Goal: Transaction & Acquisition: Obtain resource

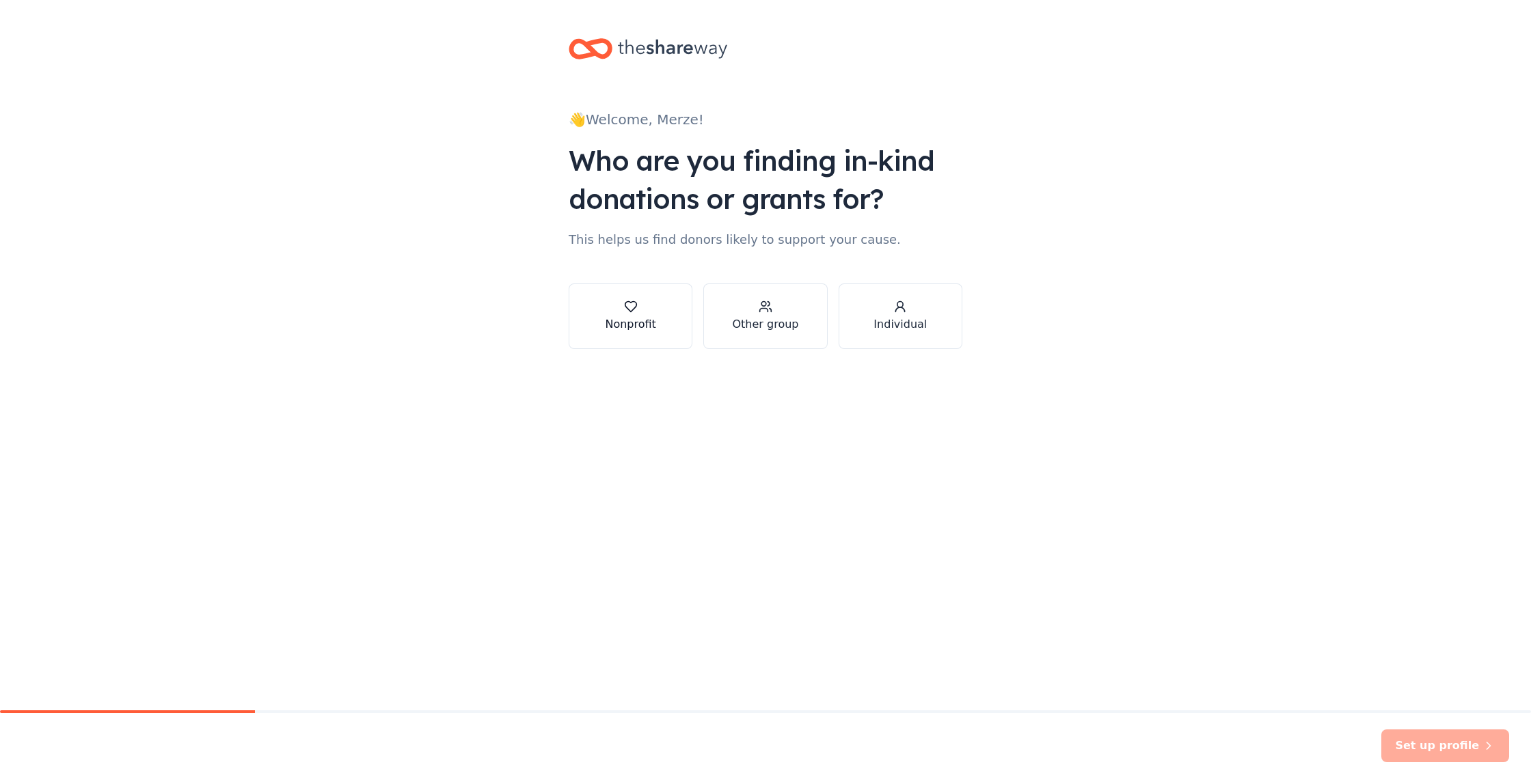
click at [614, 333] on button "Nonprofit" at bounding box center [630, 316] width 124 height 65
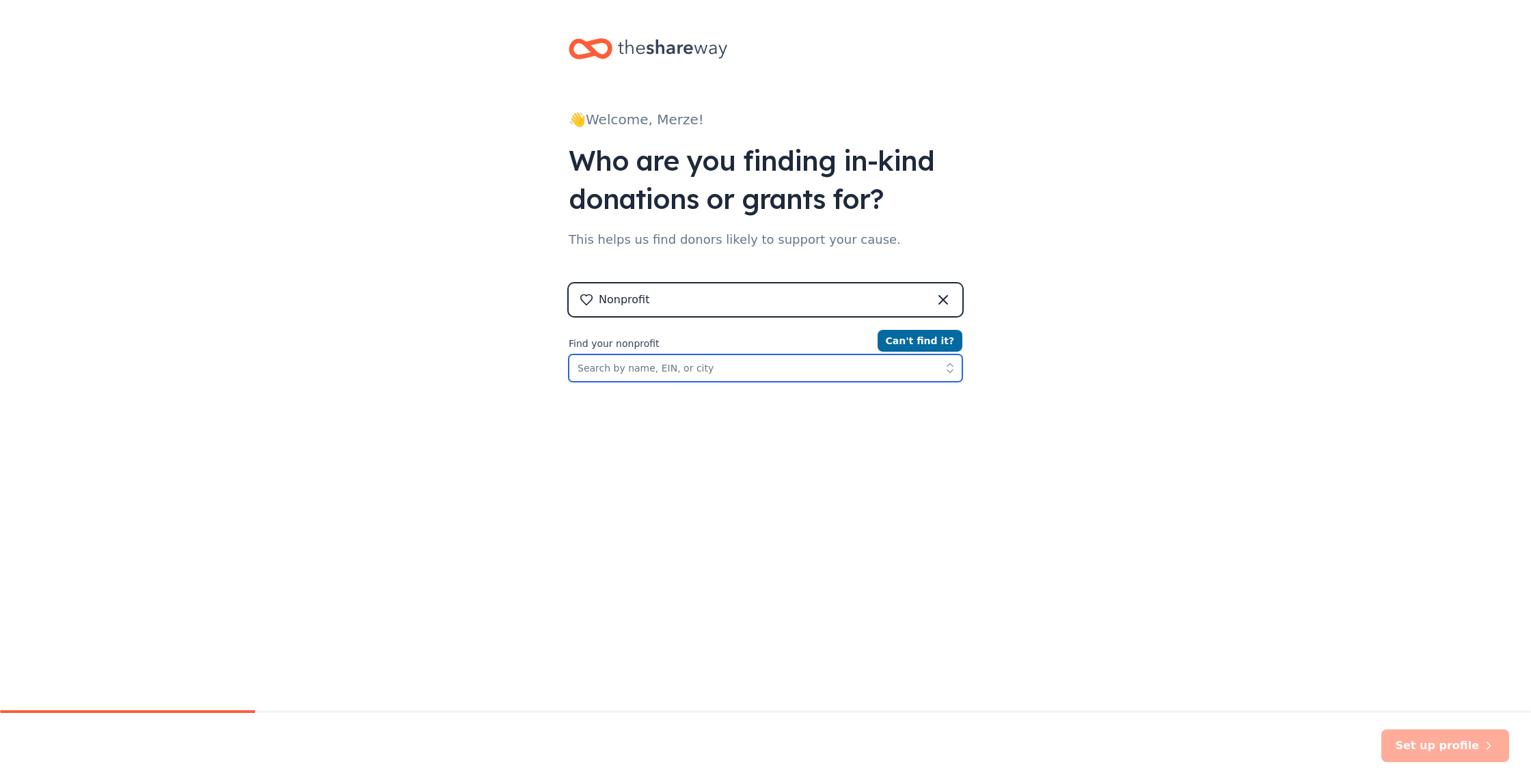
click at [743, 369] on input "Find your nonprofit" at bounding box center [765, 369] width 394 height 28
type input "Merze [PERSON_NAME] Explorers"
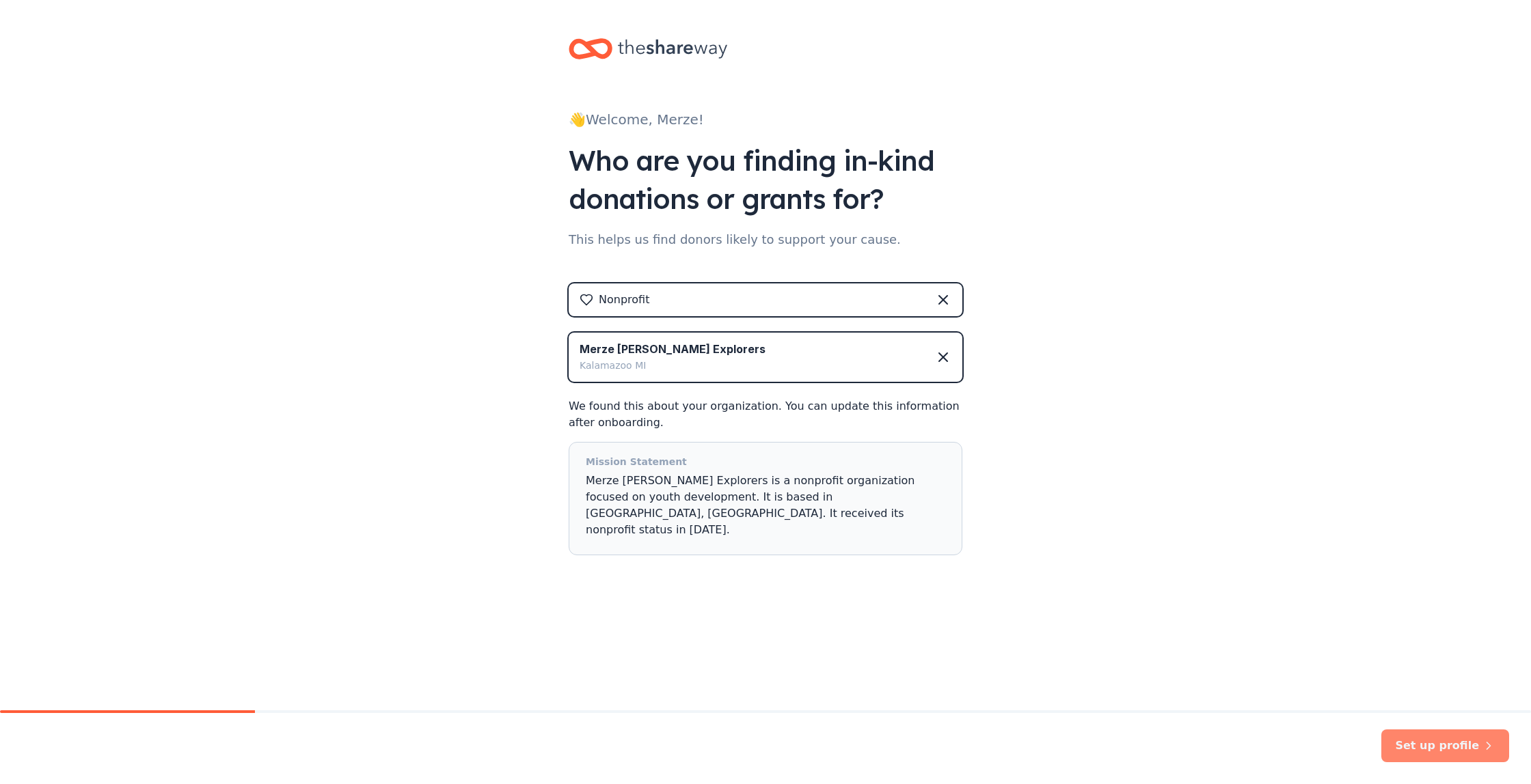
click at [1444, 742] on button "Set up profile" at bounding box center [1445, 746] width 128 height 33
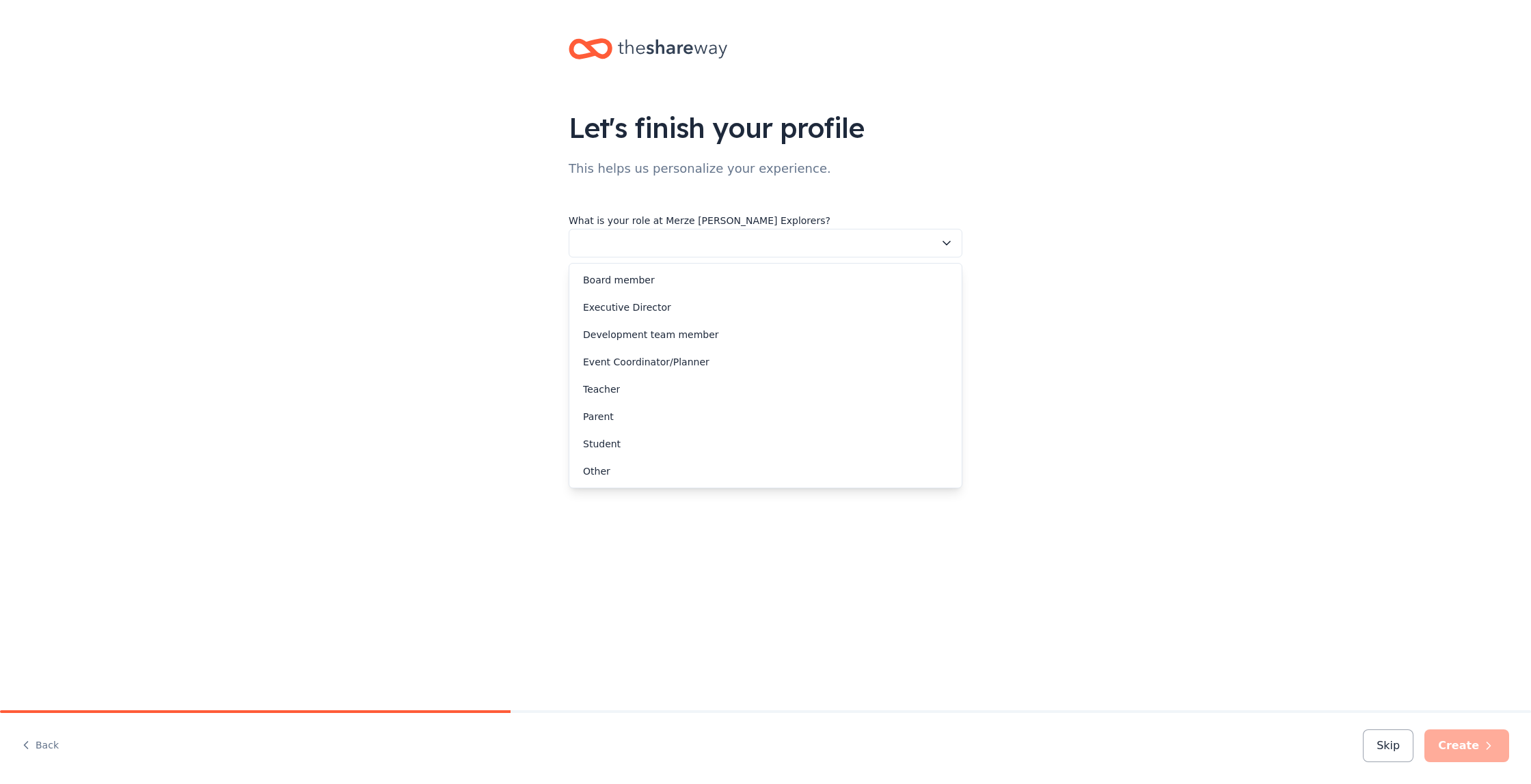
click at [957, 242] on button "button" at bounding box center [765, 242] width 394 height 29
click at [790, 298] on div "Executive Director" at bounding box center [766, 308] width 387 height 28
click at [951, 303] on icon "button" at bounding box center [947, 304] width 14 height 14
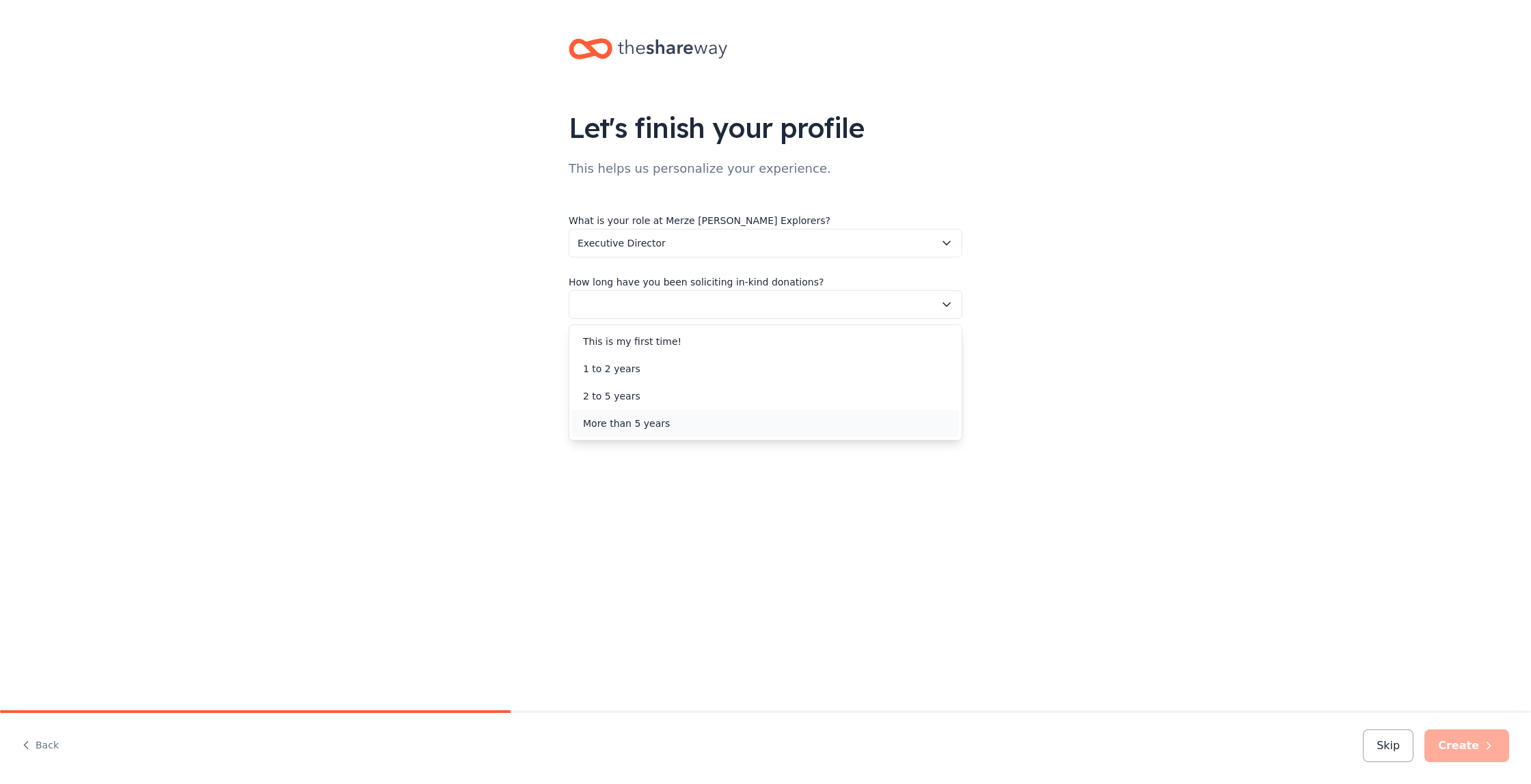
click at [776, 423] on div "More than 5 years" at bounding box center [766, 424] width 387 height 28
click at [951, 364] on icon "button" at bounding box center [947, 366] width 14 height 14
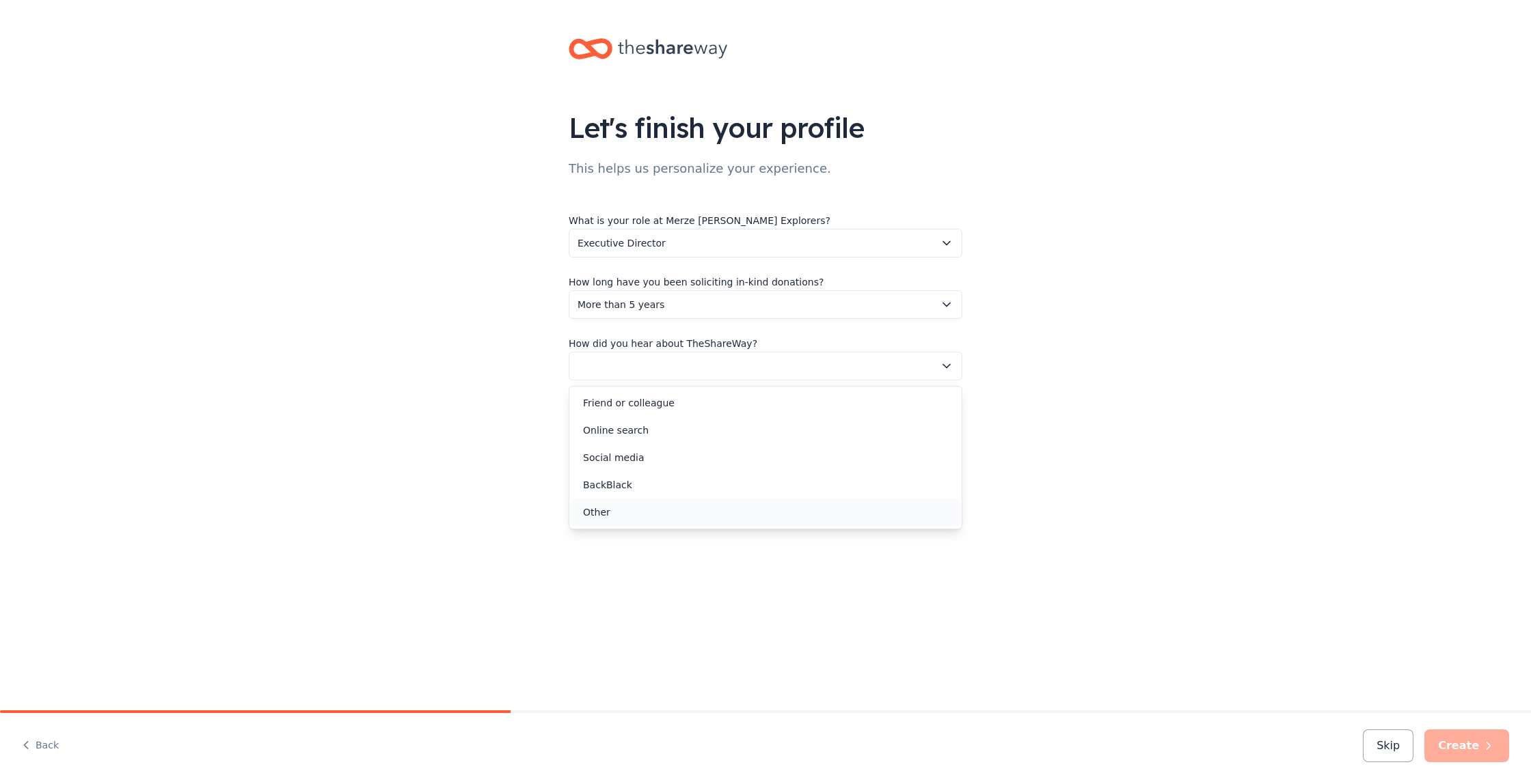
click at [639, 511] on div "Other" at bounding box center [766, 512] width 387 height 28
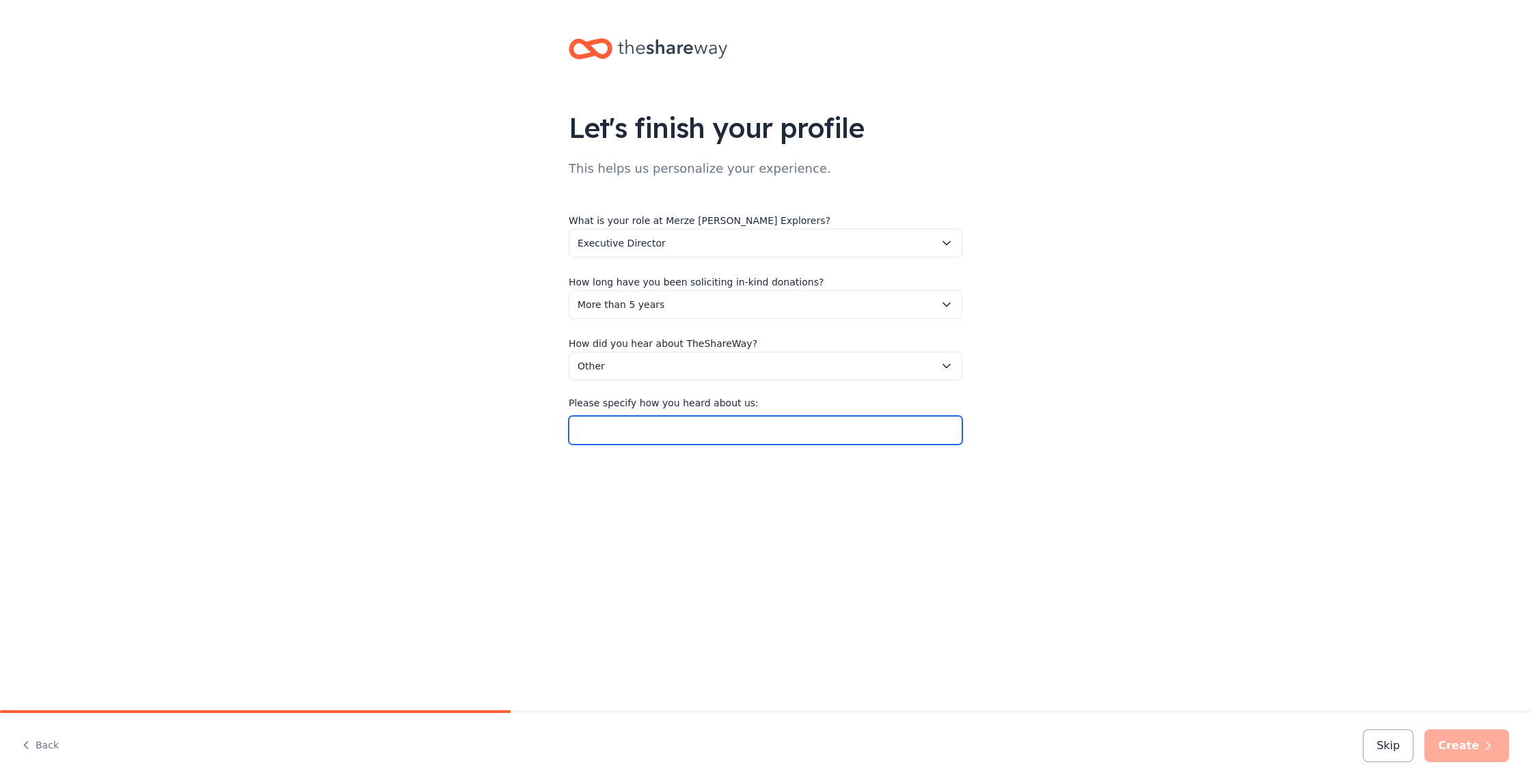
click at [641, 434] on input "Please specify how you heard about us:" at bounding box center [765, 430] width 394 height 29
type input "[US_STATE] Afterschool Organization newsletter"
click at [1463, 747] on button "Create" at bounding box center [1467, 746] width 85 height 33
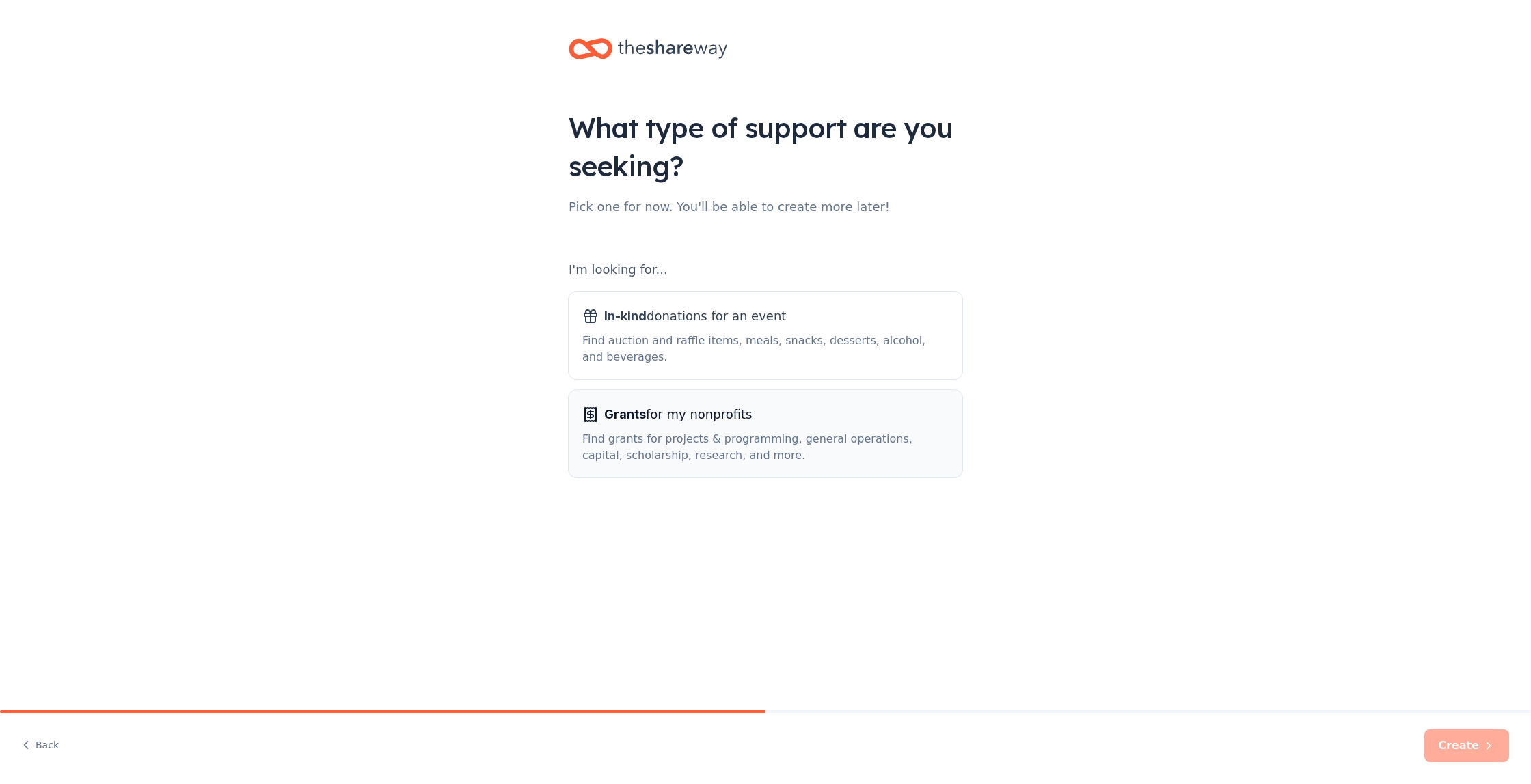
click at [914, 434] on div "Find grants for projects & programming, general operations, capital, scholarshi…" at bounding box center [766, 448] width 367 height 33
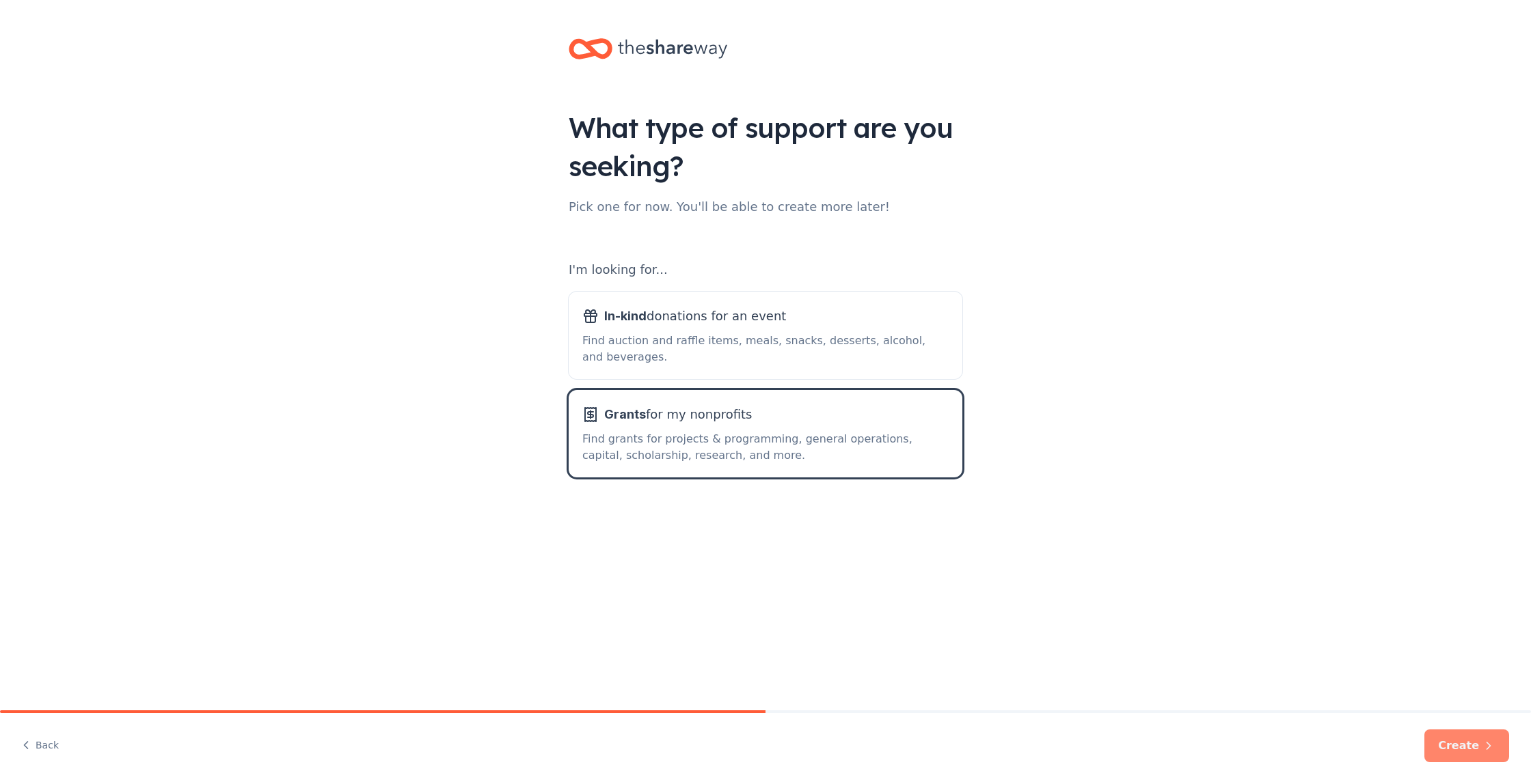
click at [1478, 751] on button "Create" at bounding box center [1467, 746] width 85 height 33
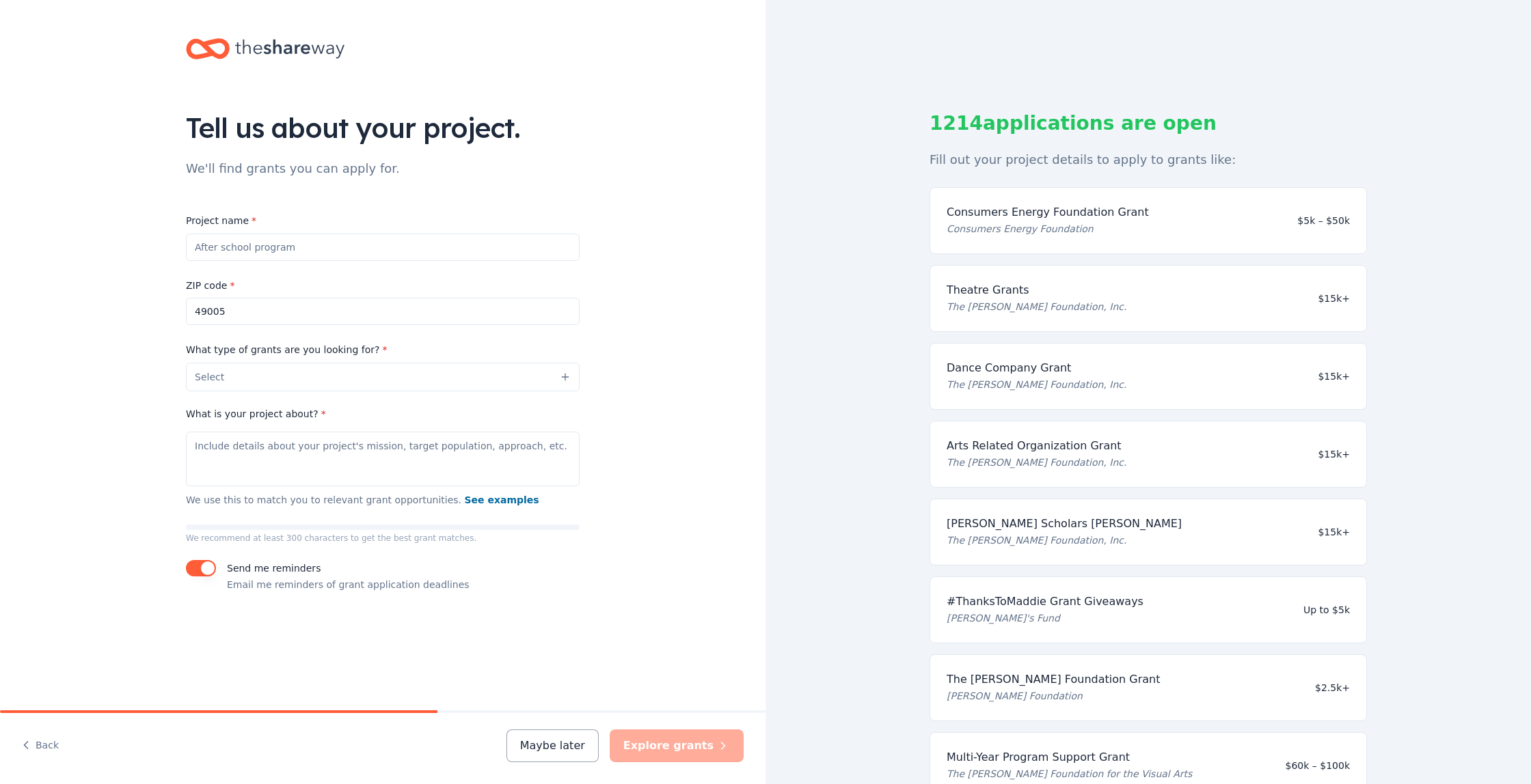
click at [247, 248] on input "Project name *" at bounding box center [383, 248] width 394 height 28
type input "C"
type input "M"
click at [224, 247] on input "Youth Content Creators" at bounding box center [383, 248] width 394 height 28
type input "Youth Voices Content Creators"
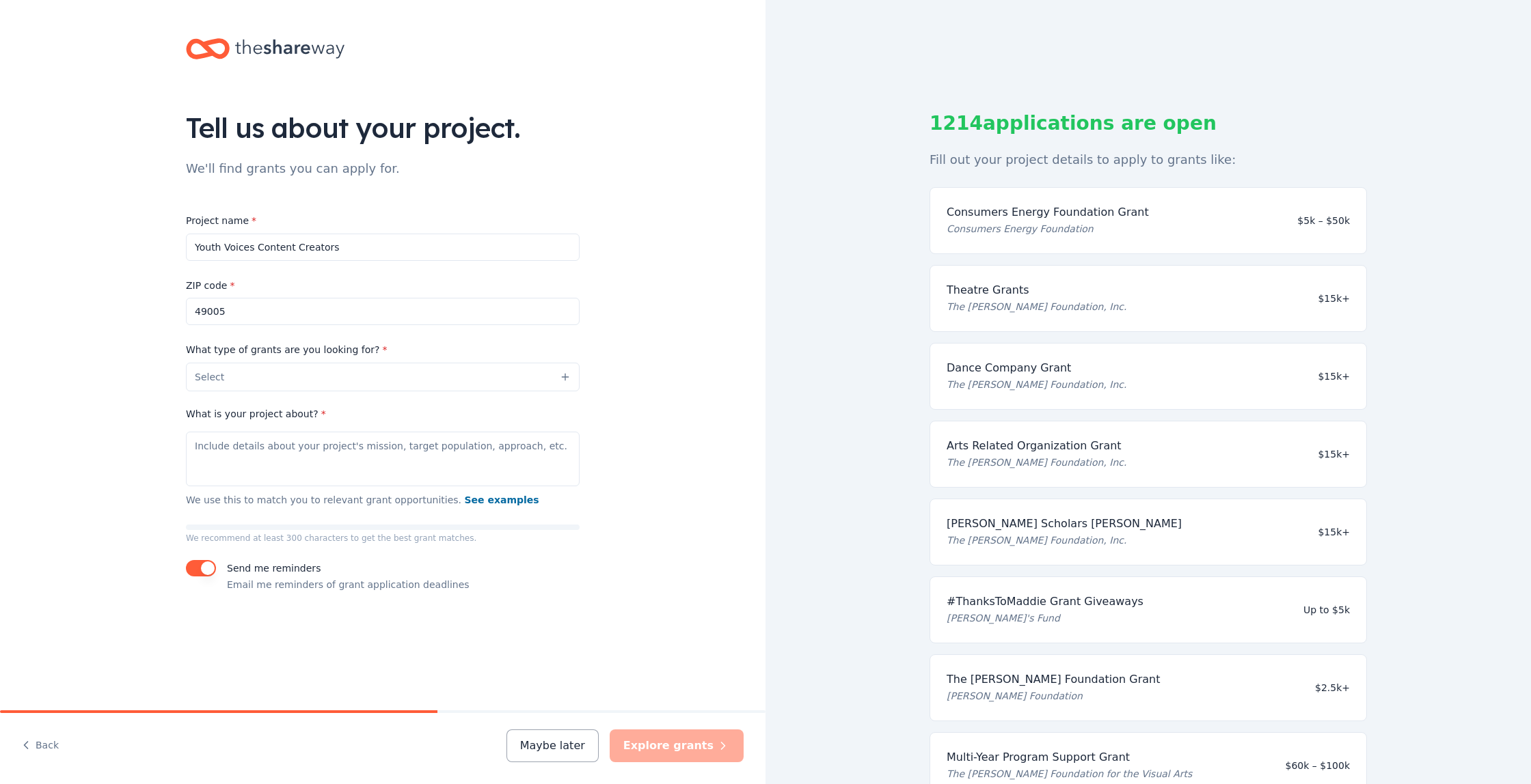
click at [220, 312] on input "49005" at bounding box center [383, 311] width 394 height 28
type input "49001"
click at [632, 368] on div "Tell us about your project. We'll find grants you can apply for. Project name *…" at bounding box center [383, 329] width 766 height 659
click at [465, 380] on button "Select" at bounding box center [383, 377] width 394 height 29
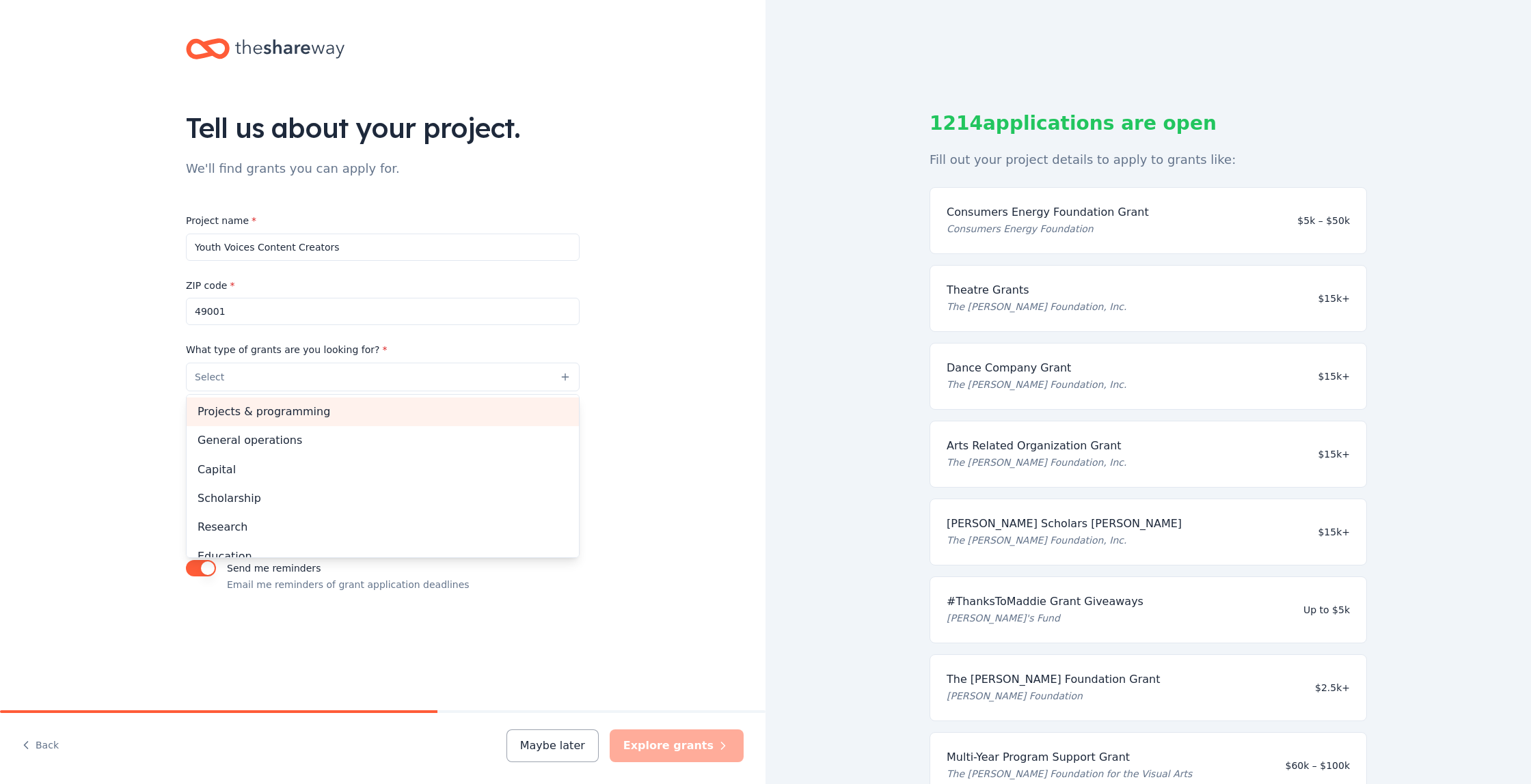
click at [322, 409] on span "Projects & programming" at bounding box center [383, 412] width 371 height 18
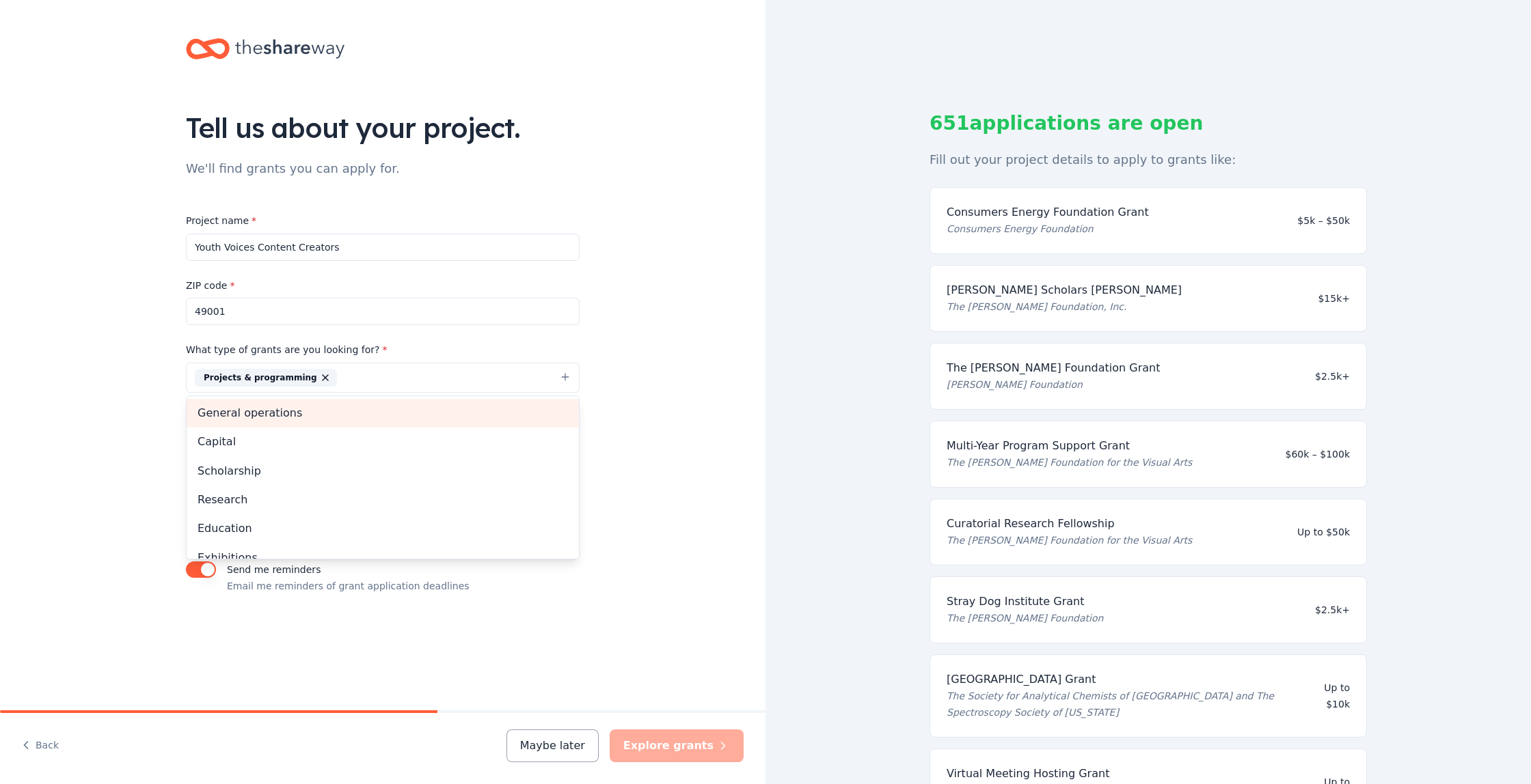
click at [327, 417] on span "General operations" at bounding box center [383, 413] width 371 height 18
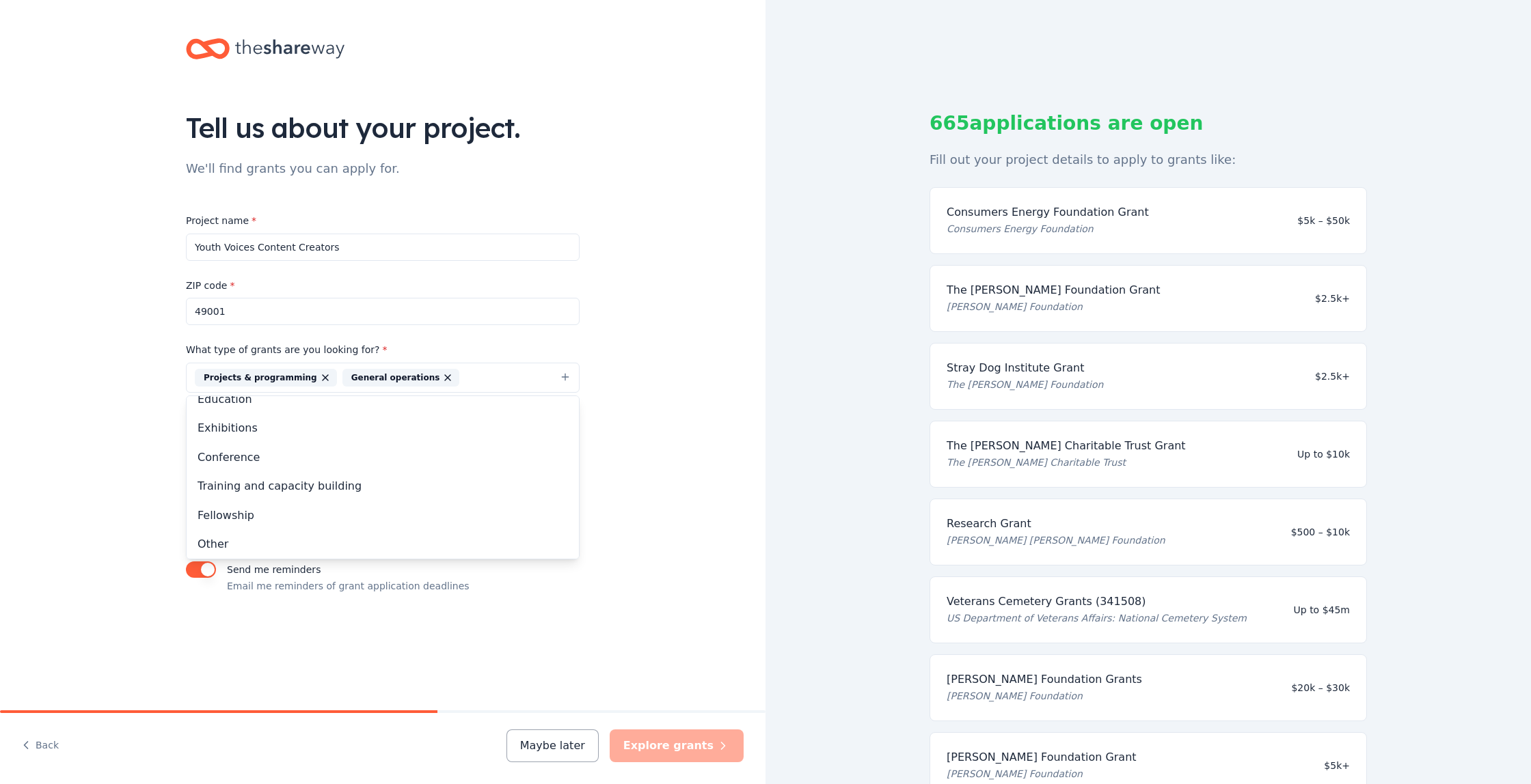
scroll to position [103, 0]
click at [371, 482] on span "Training and capacity building" at bounding box center [383, 483] width 371 height 18
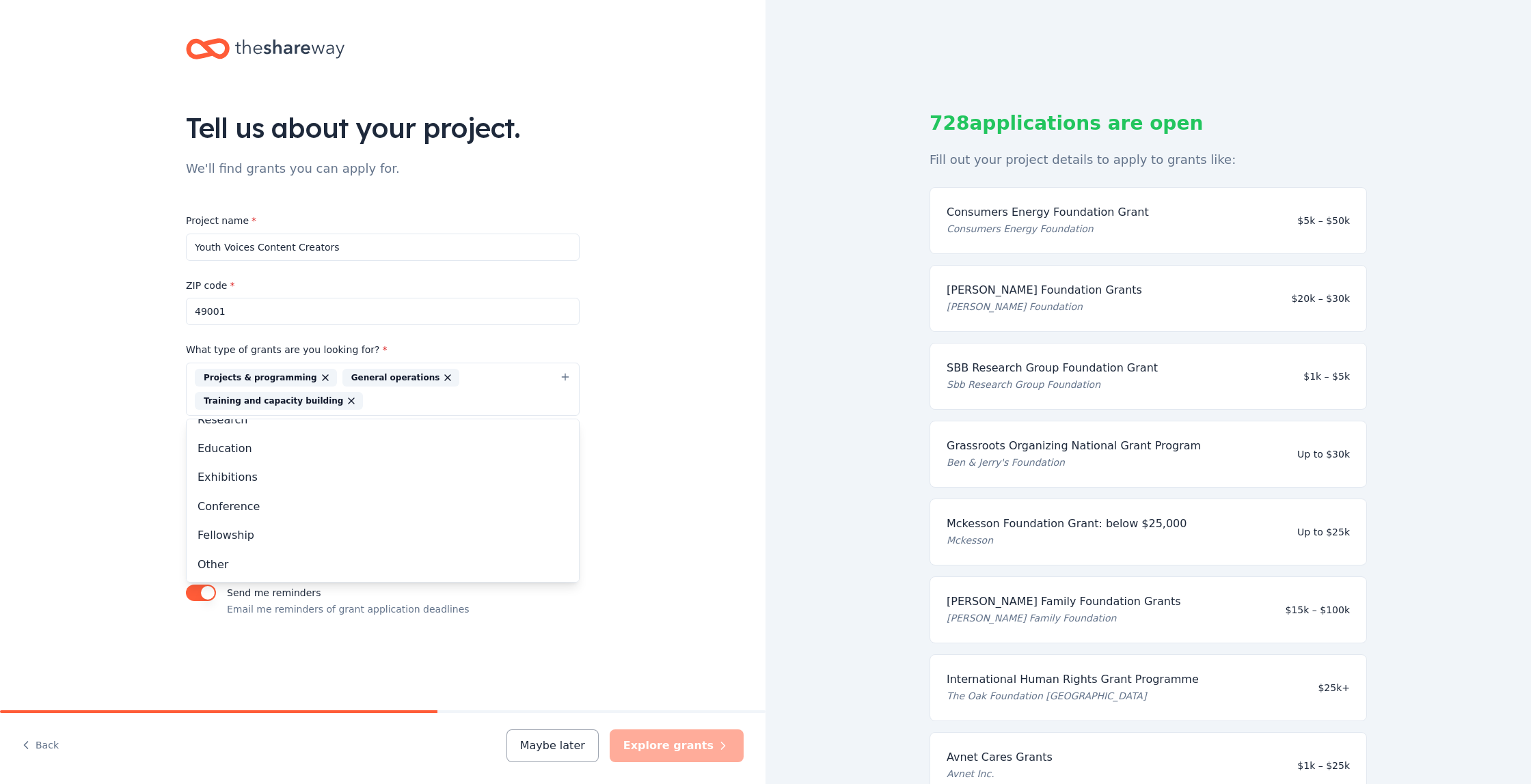
click at [644, 488] on div "Tell us about your project. We'll find grants you can apply for. Project name *…" at bounding box center [383, 342] width 766 height 684
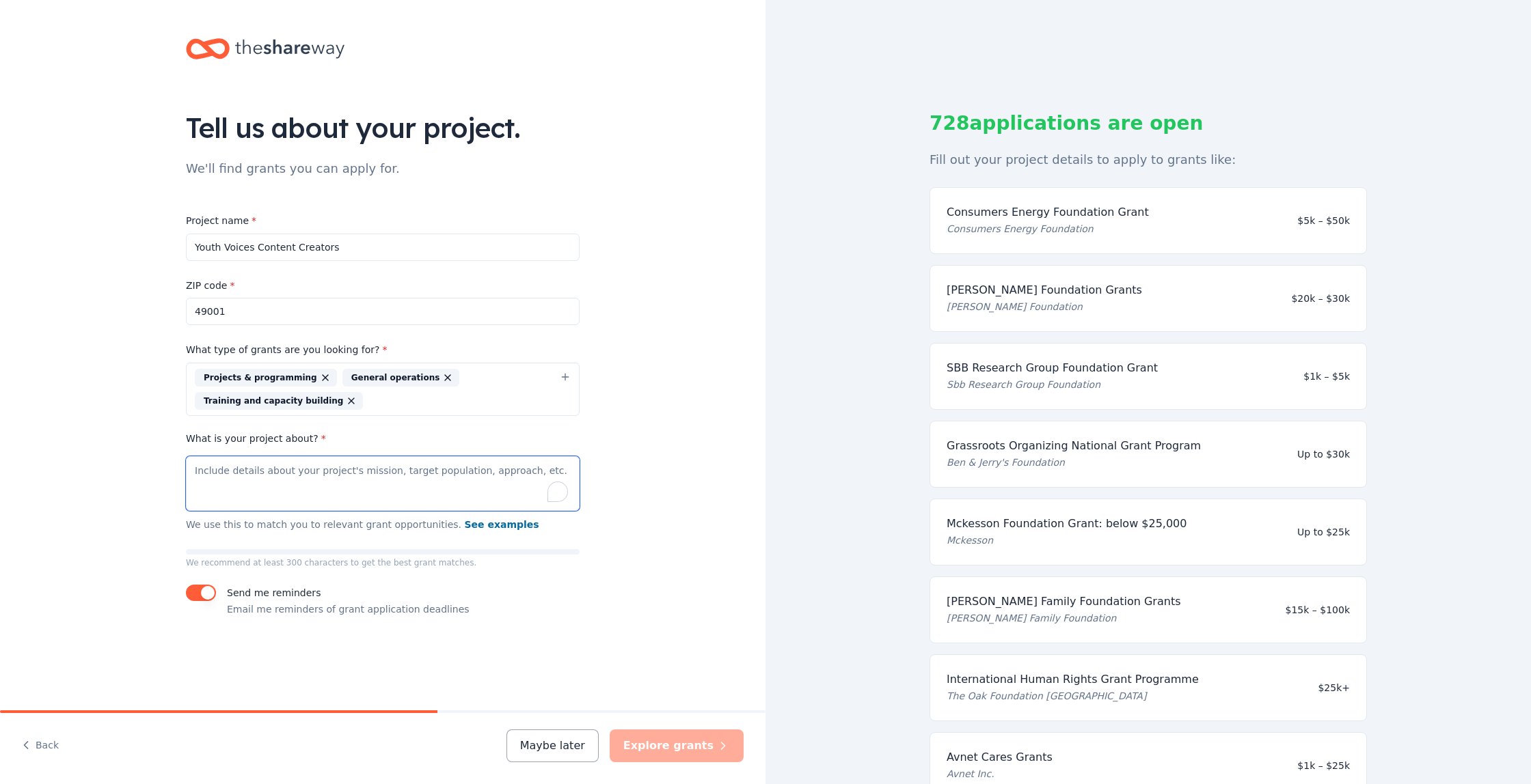
click at [206, 475] on textarea "What is your project about? *" at bounding box center [383, 483] width 394 height 54
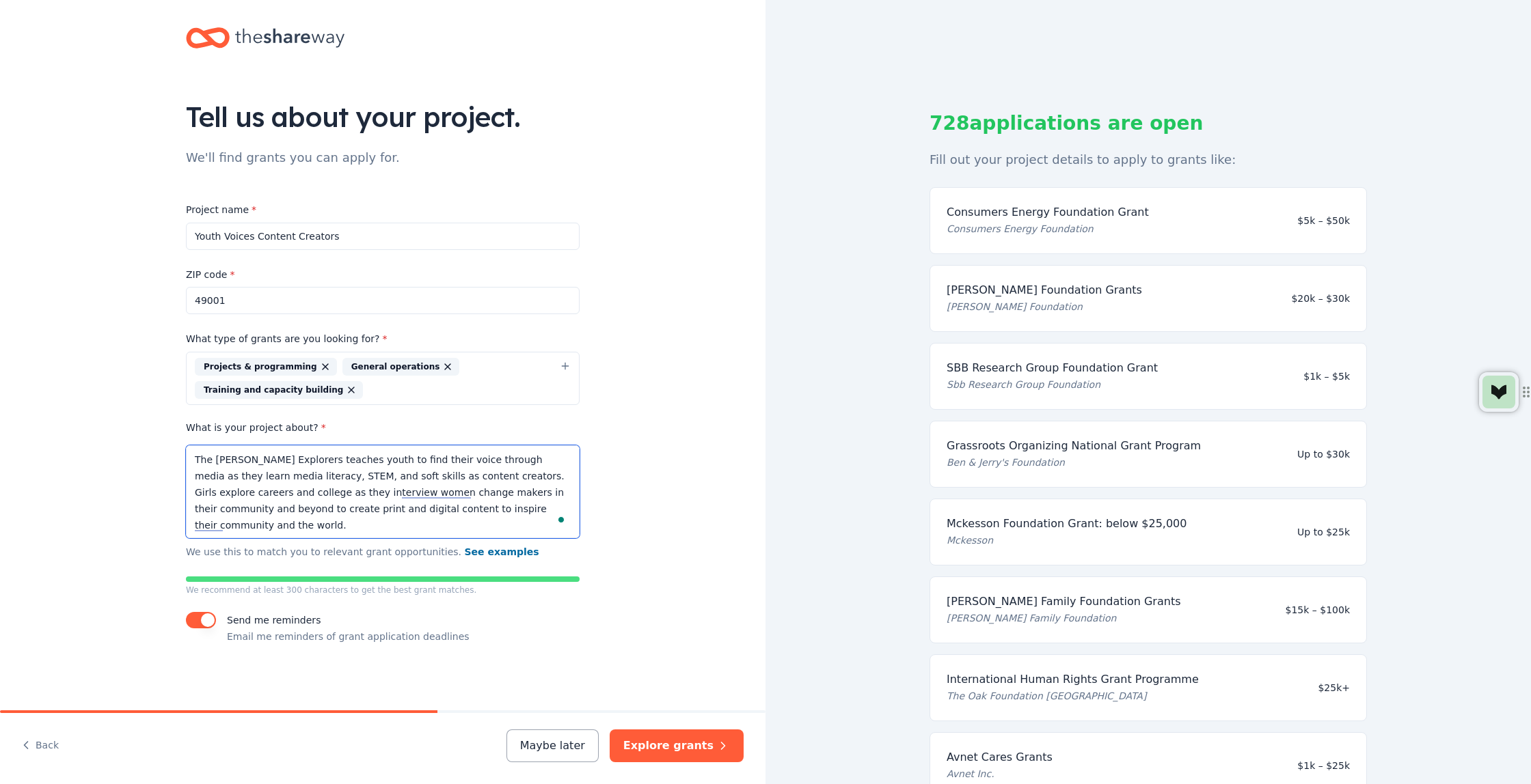
scroll to position [0, 0]
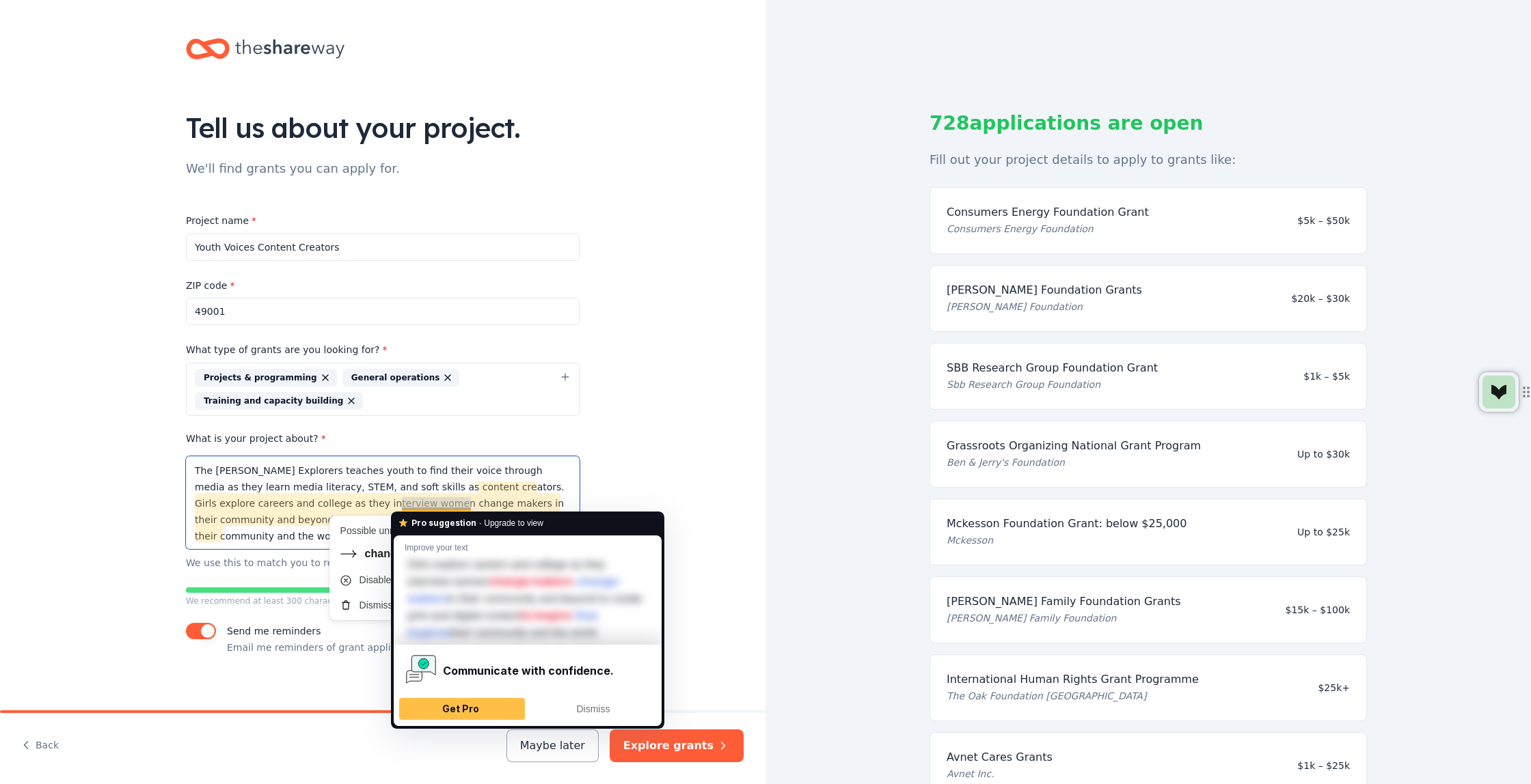
drag, startPoint x: 438, startPoint y: 501, endPoint x: 446, endPoint y: 502, distance: 8.1
click at [438, 501] on textarea "The [PERSON_NAME] Explorers teaches youth to find their voice through media as …" at bounding box center [383, 502] width 394 height 93
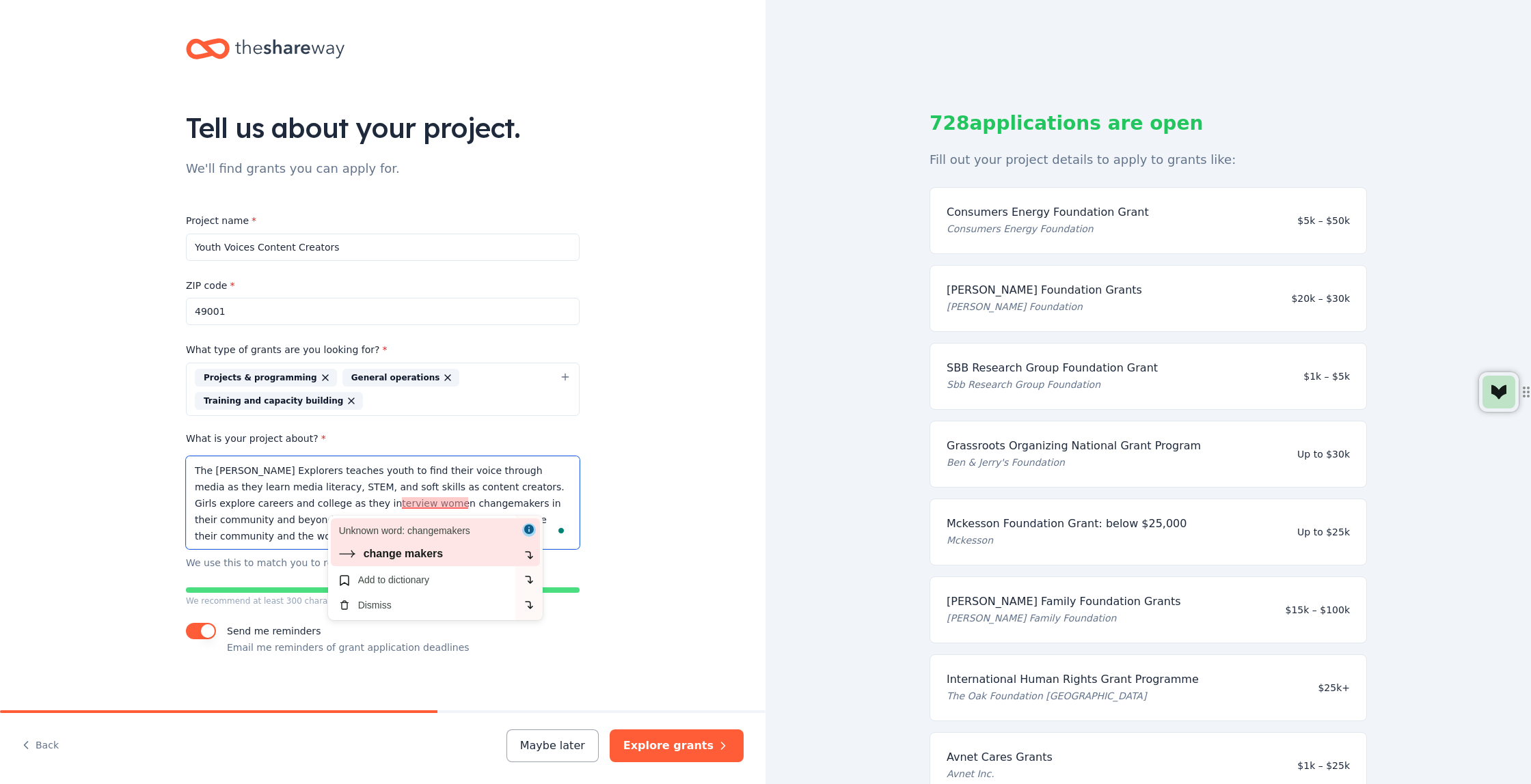
click at [430, 556] on div "change makers" at bounding box center [404, 555] width 80 height 17
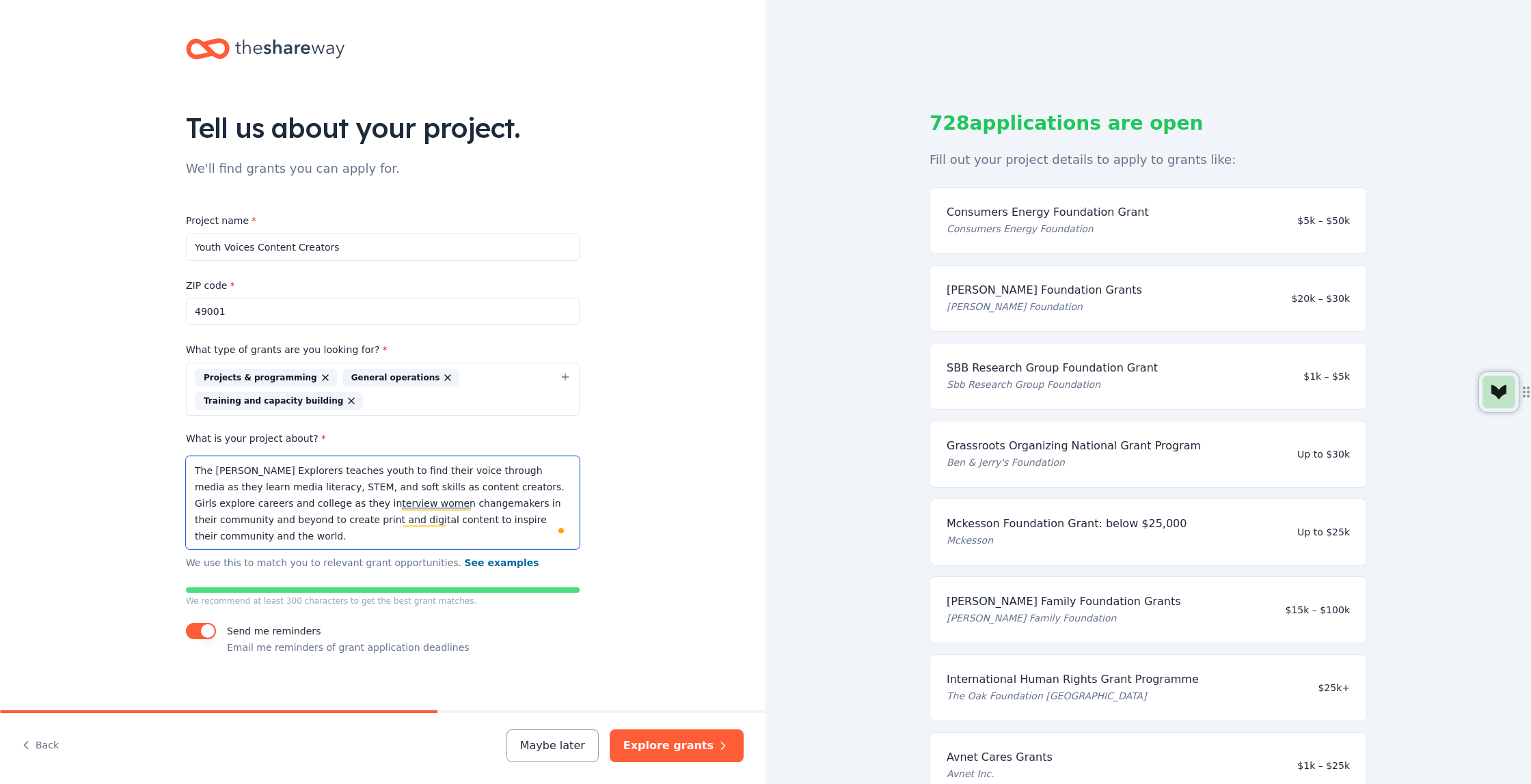
scroll to position [11, 0]
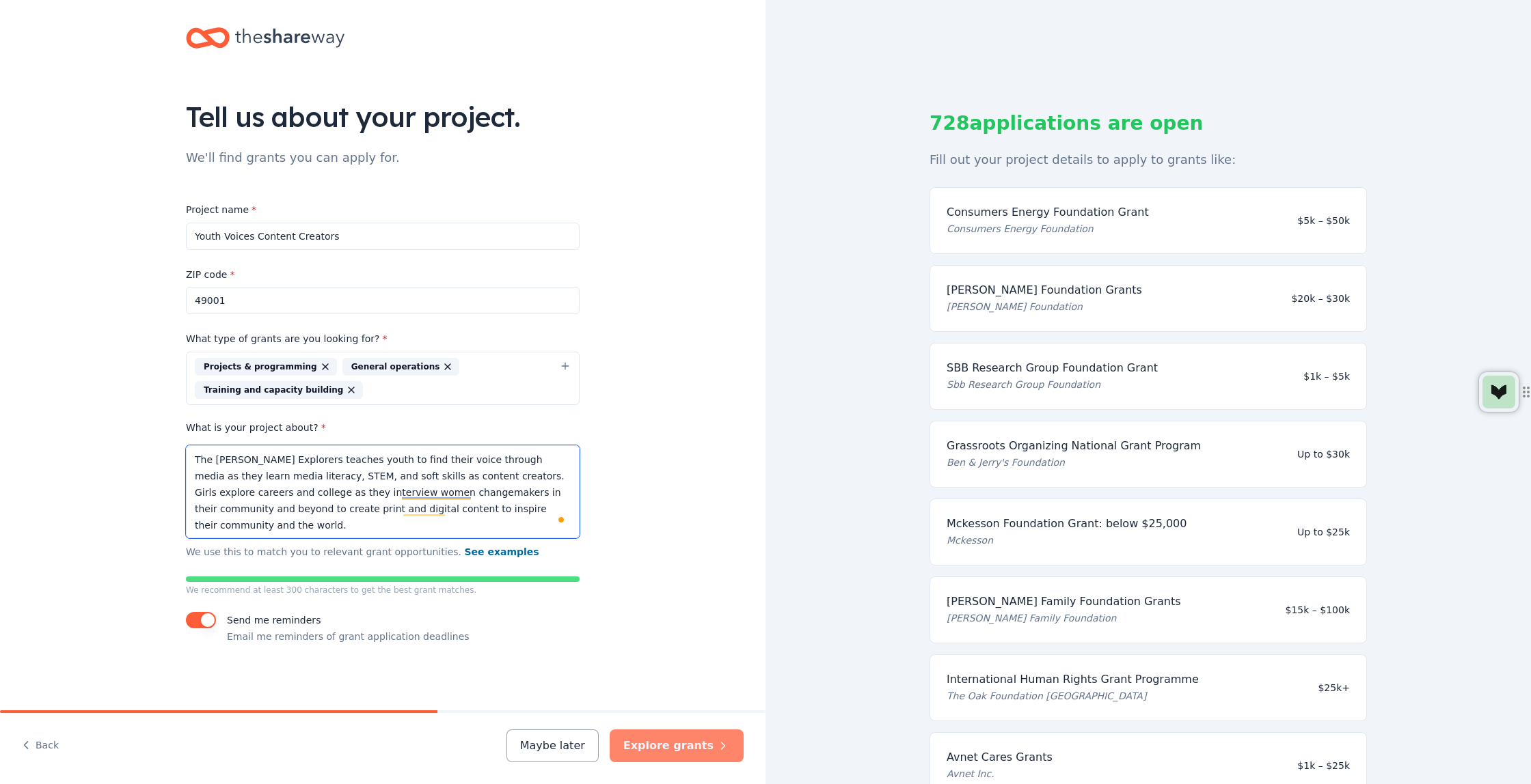
type textarea "The [PERSON_NAME] Explorers teaches youth to find their voice through media as …"
click at [689, 744] on button "Explore grants" at bounding box center [677, 746] width 134 height 33
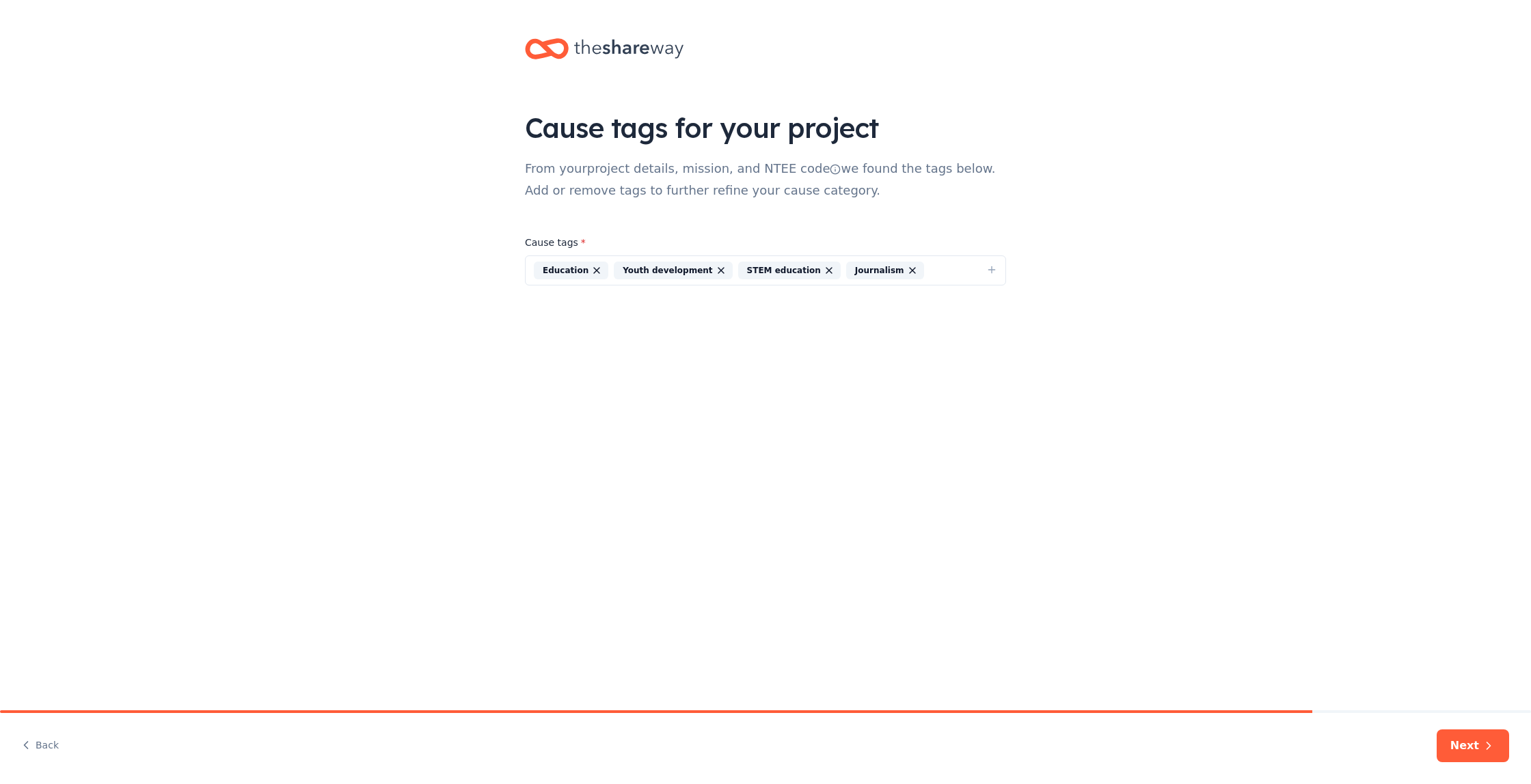
click at [1478, 746] on button "Next" at bounding box center [1473, 746] width 73 height 33
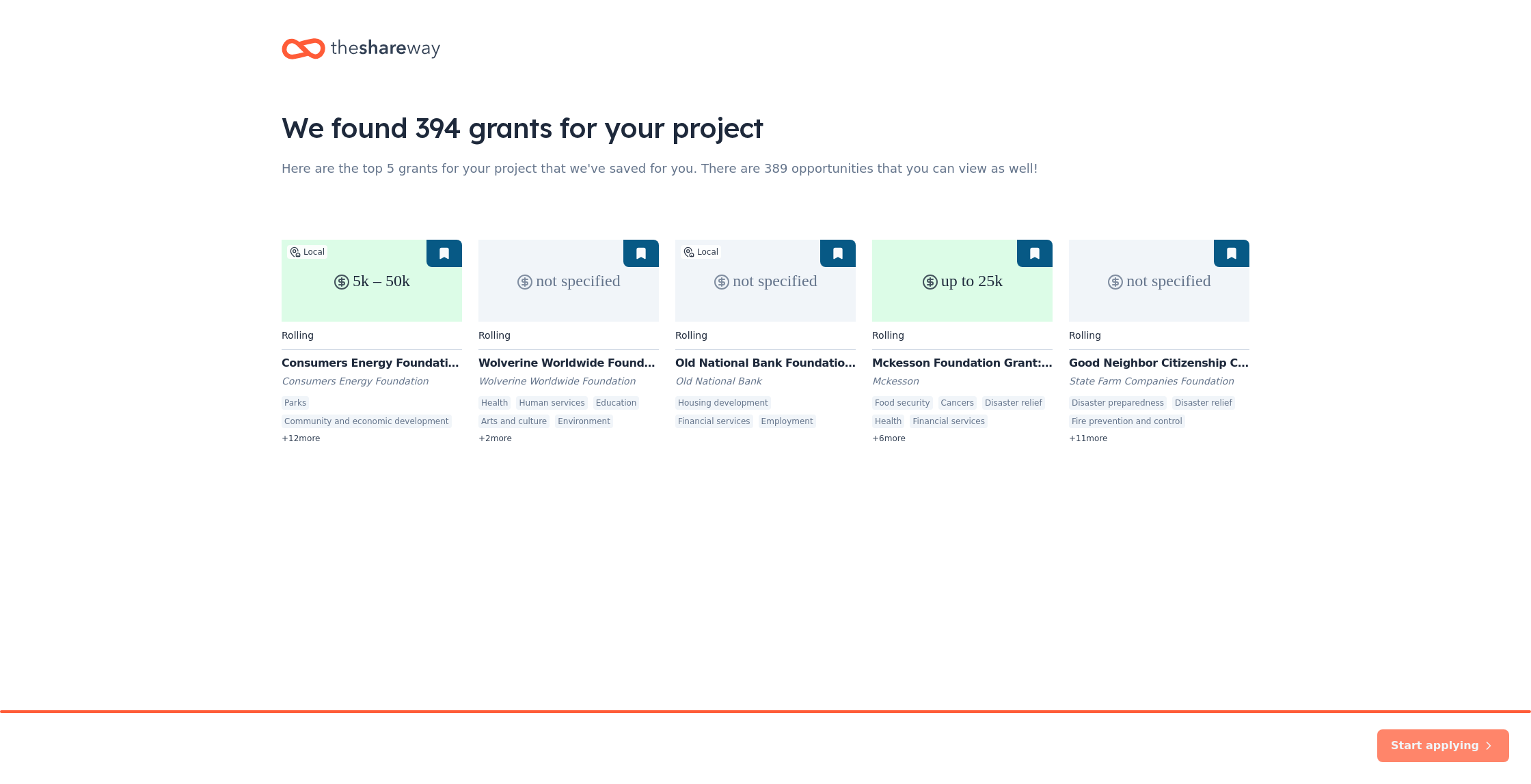
click at [1446, 742] on button "Start applying" at bounding box center [1443, 738] width 132 height 33
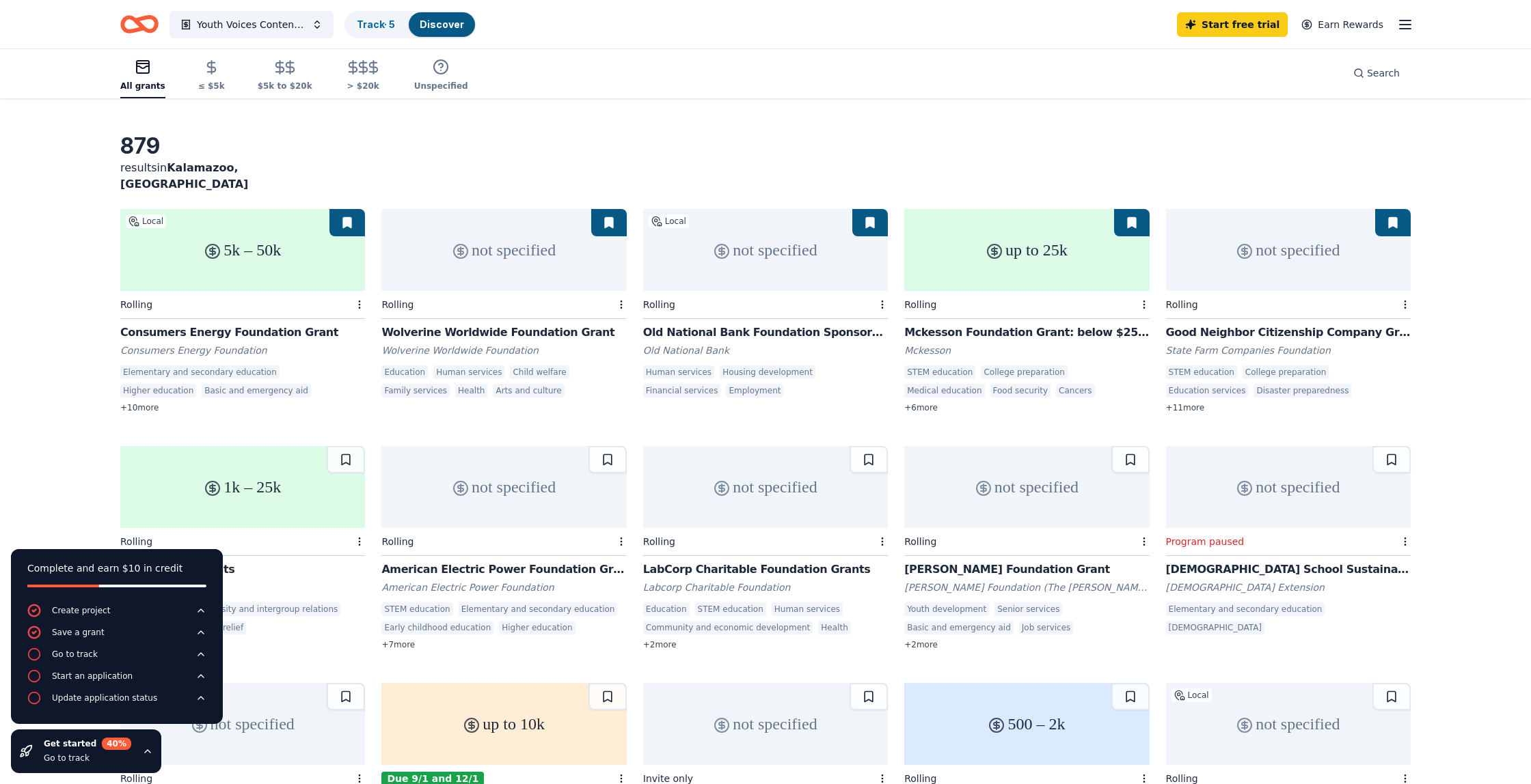
scroll to position [41, 0]
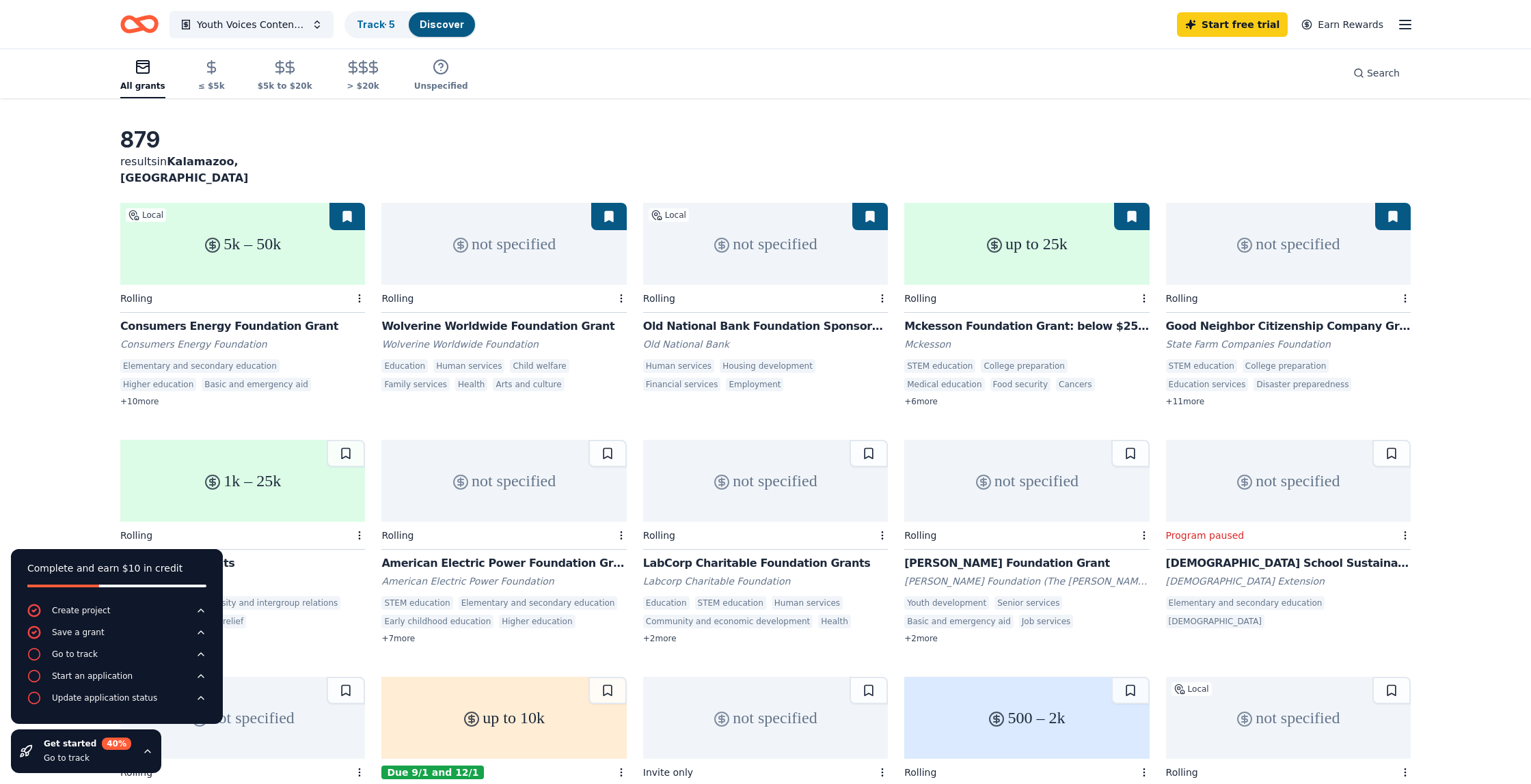
click at [182, 246] on div "5k – 50k" at bounding box center [243, 243] width 245 height 82
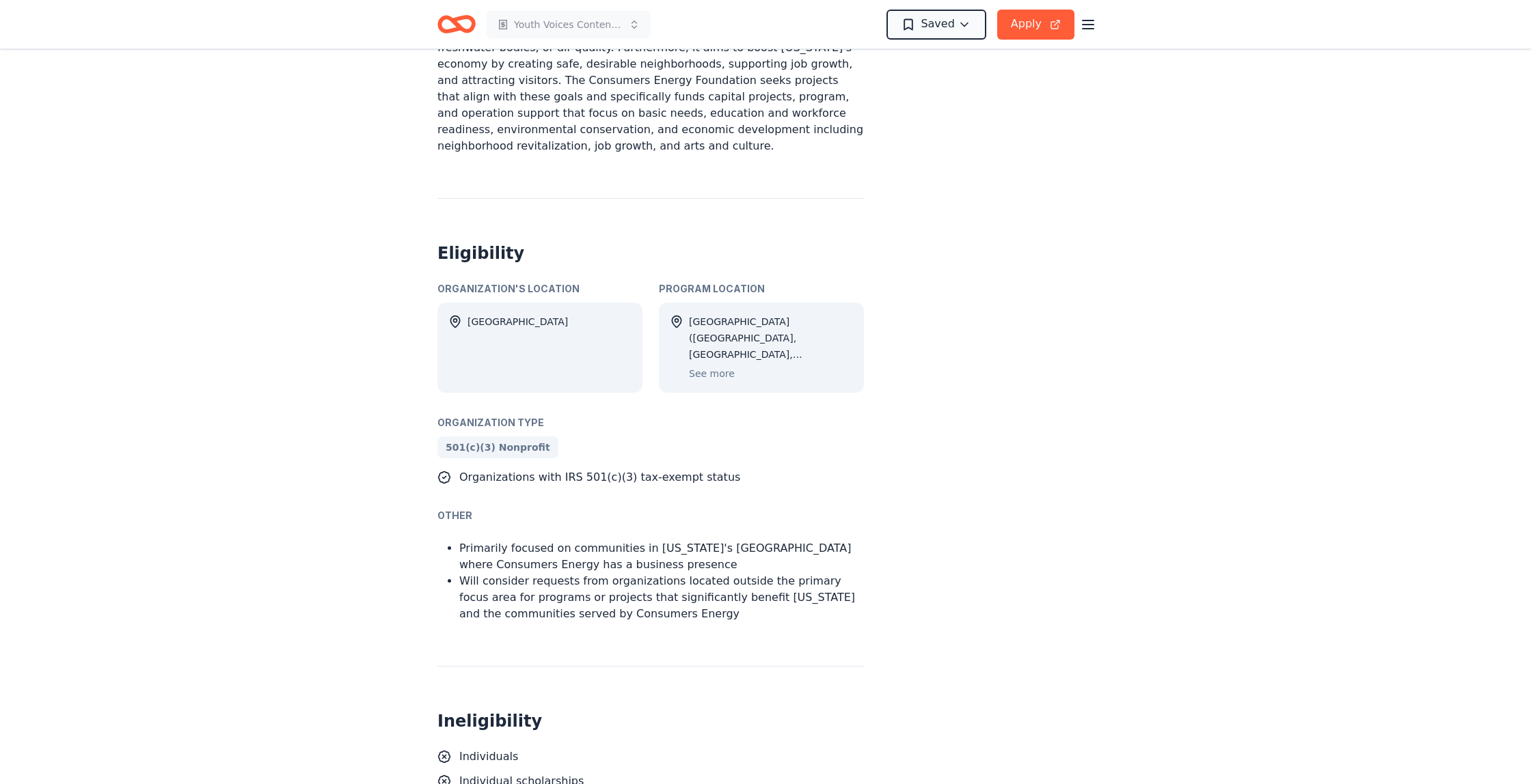
scroll to position [724, 0]
click at [714, 365] on button "See more" at bounding box center [713, 373] width 46 height 17
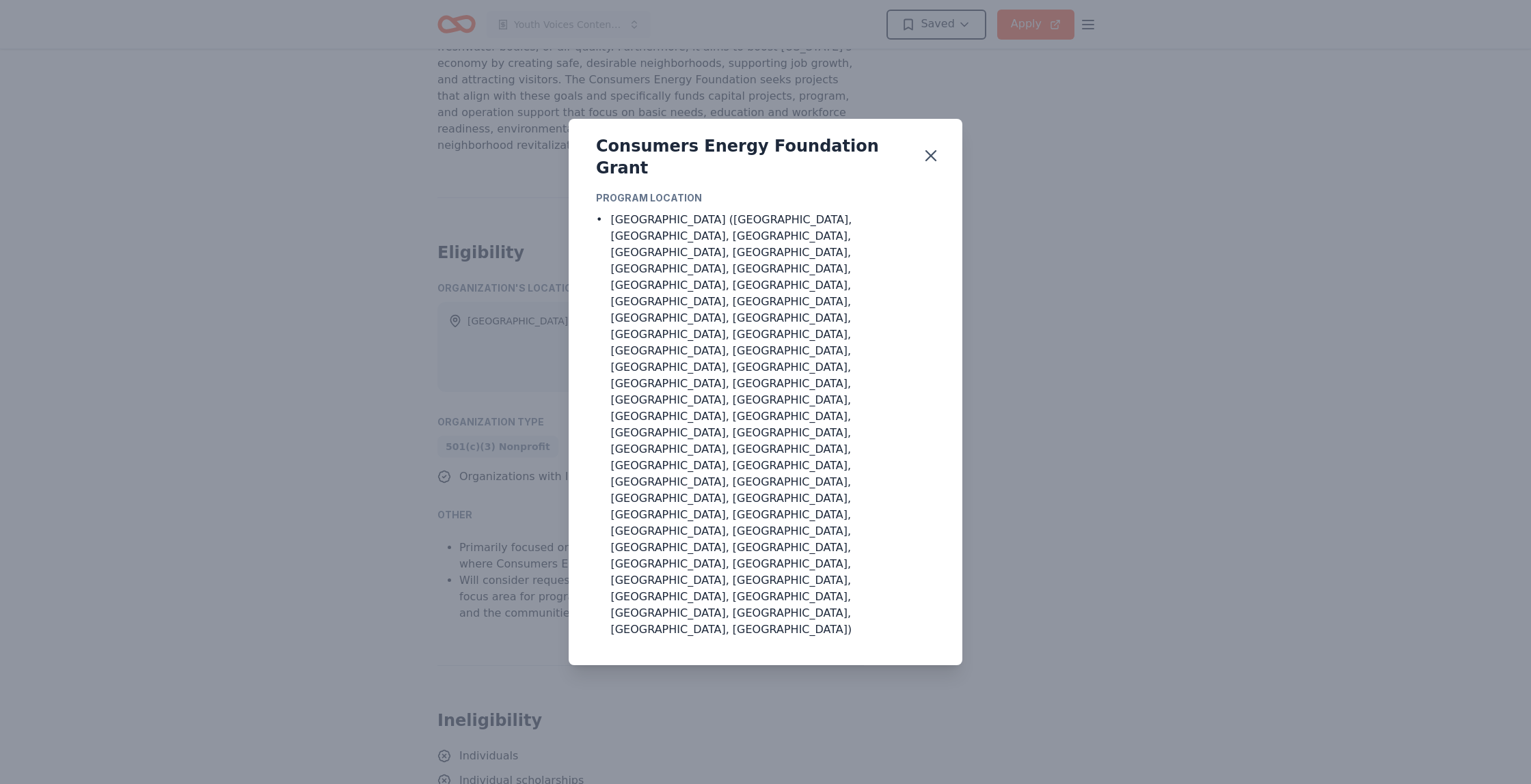
click at [972, 443] on div "Consumers Energy Foundation Grant Program Location • MI (Alcona County, Allegan…" at bounding box center [765, 392] width 1531 height 784
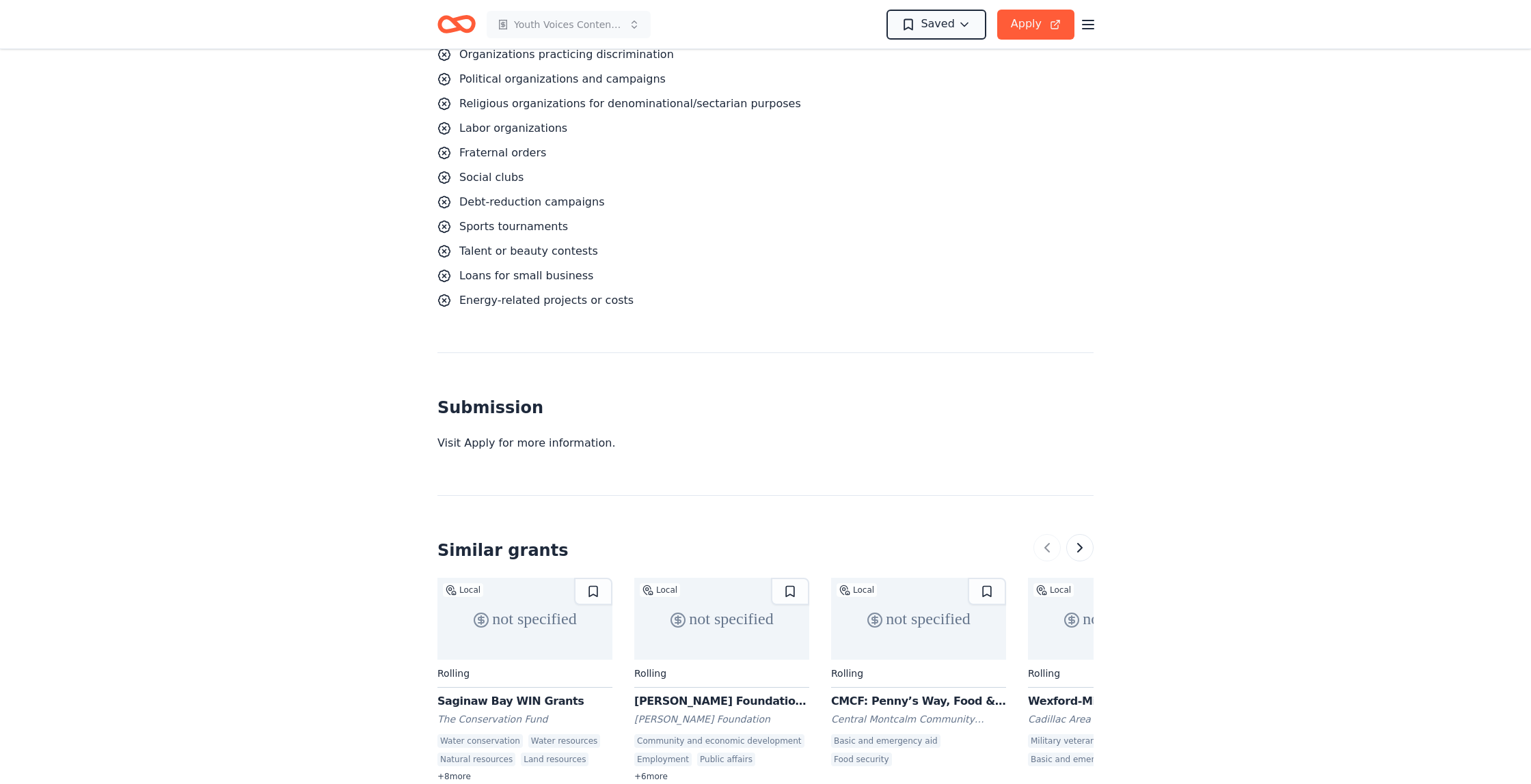
scroll to position [1530, 0]
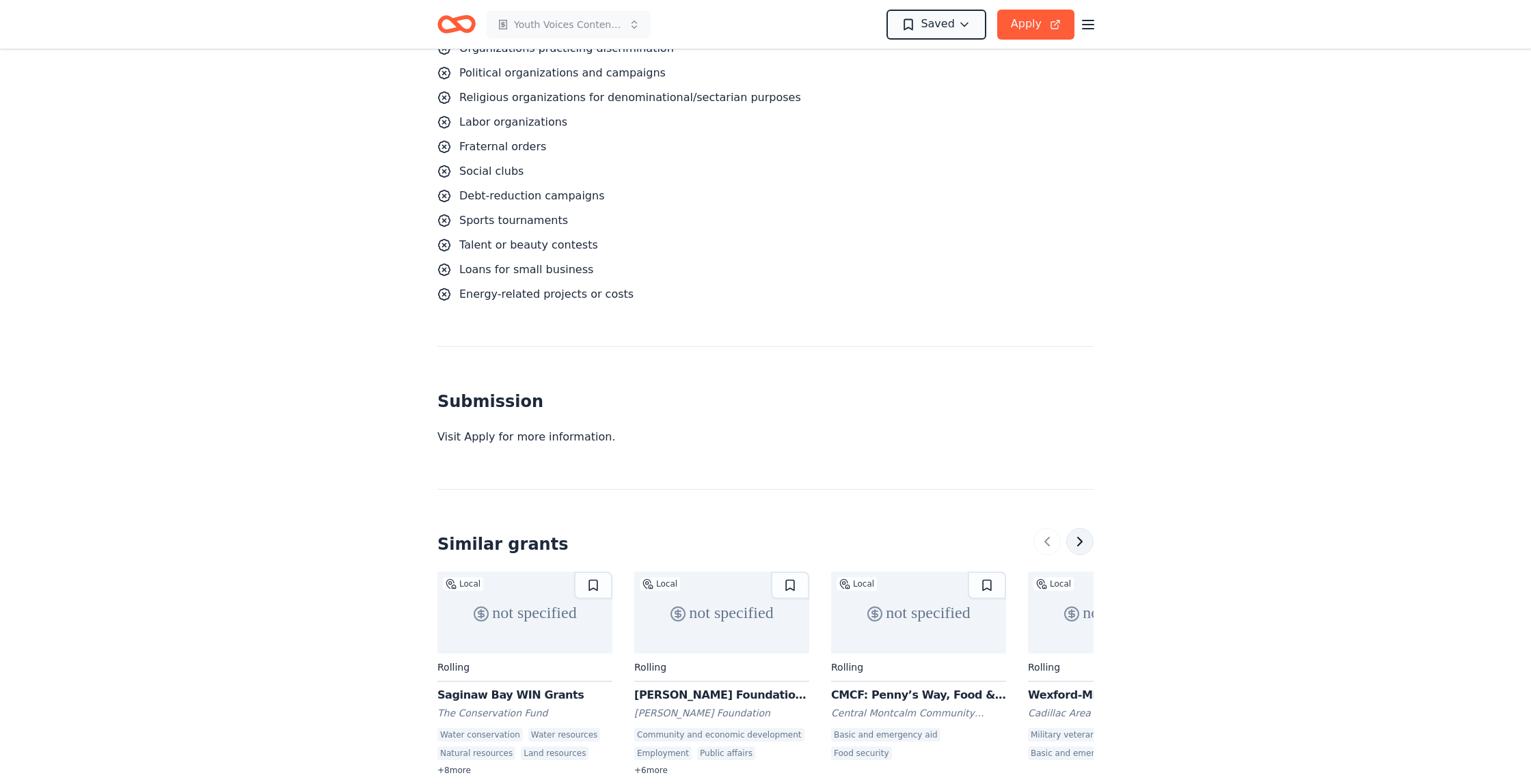
click at [1082, 528] on button at bounding box center [1080, 542] width 28 height 28
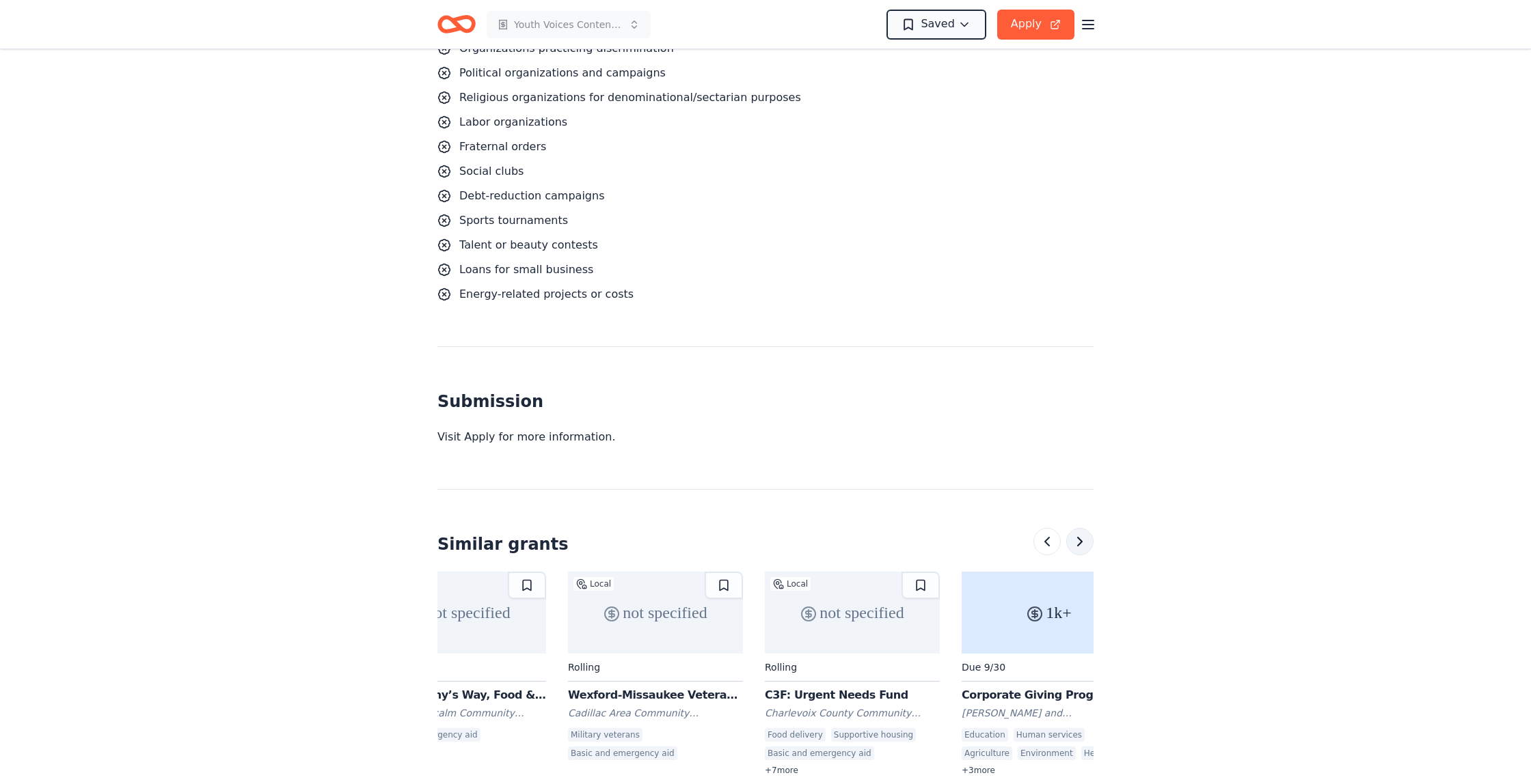
scroll to position [0, 591]
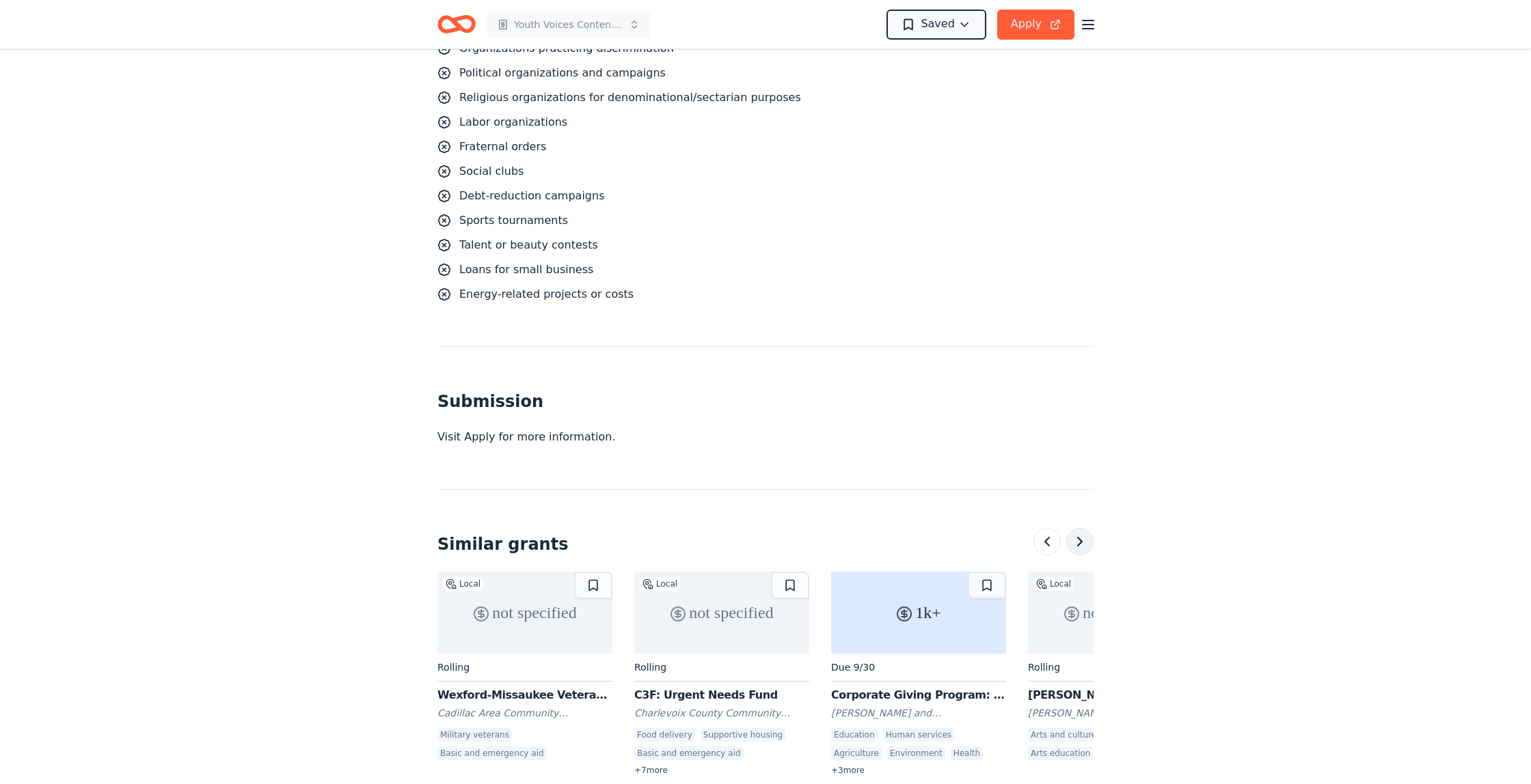
click at [1081, 528] on button at bounding box center [1080, 542] width 28 height 28
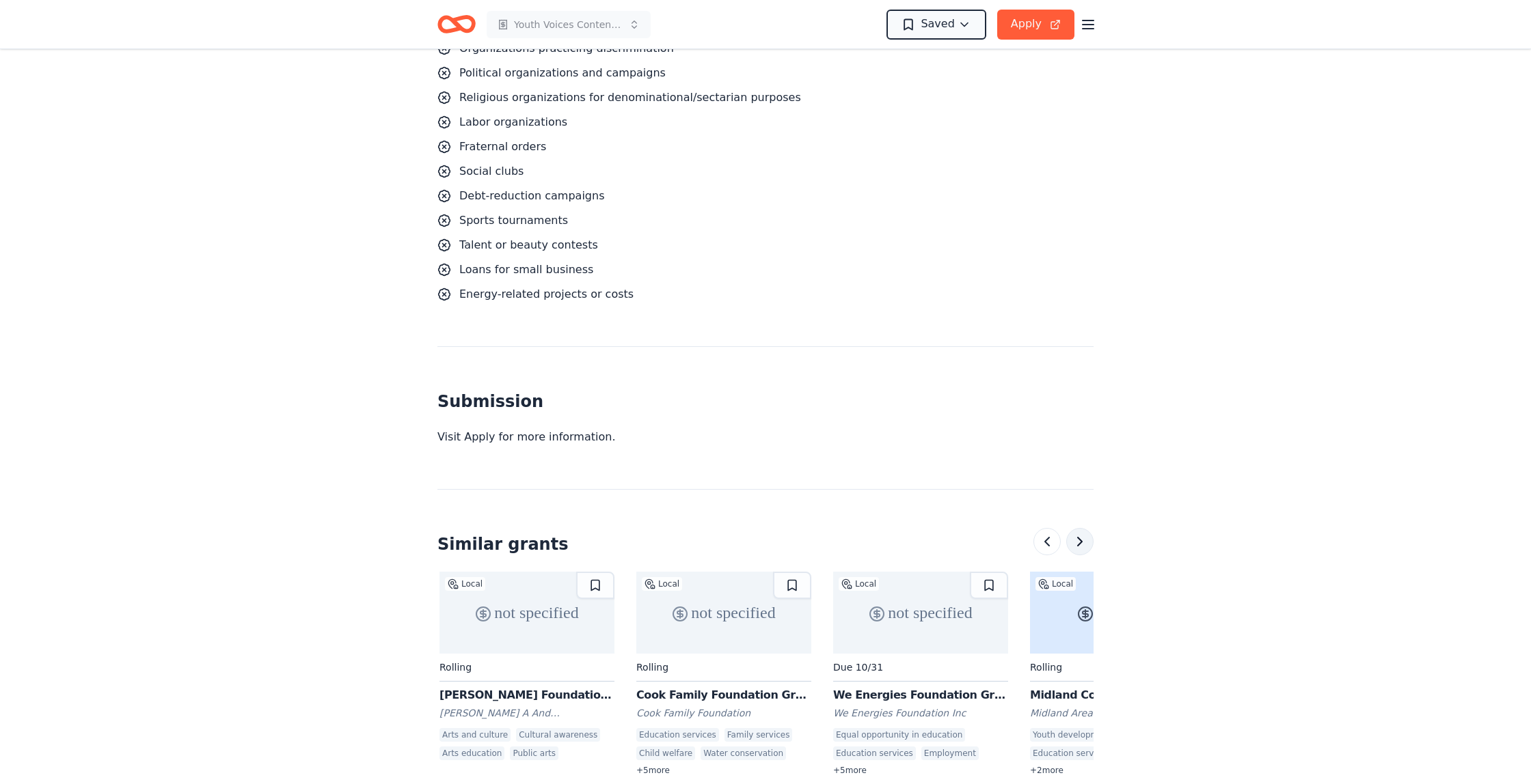
scroll to position [0, 1182]
click at [1081, 528] on button at bounding box center [1080, 542] width 28 height 28
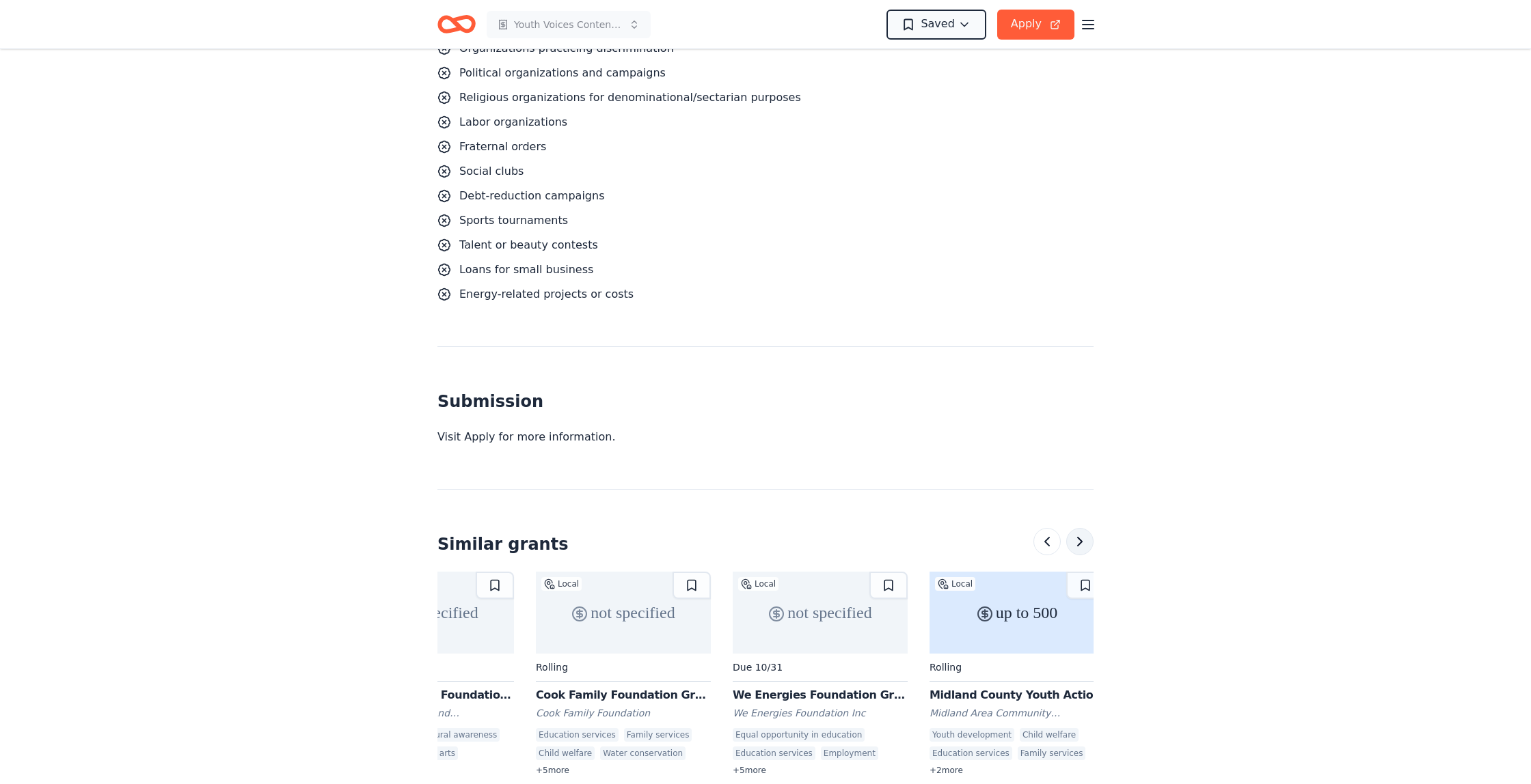
scroll to position [0, 1290]
click at [483, 429] on div "Visit Apply for more information." at bounding box center [766, 438] width 656 height 17
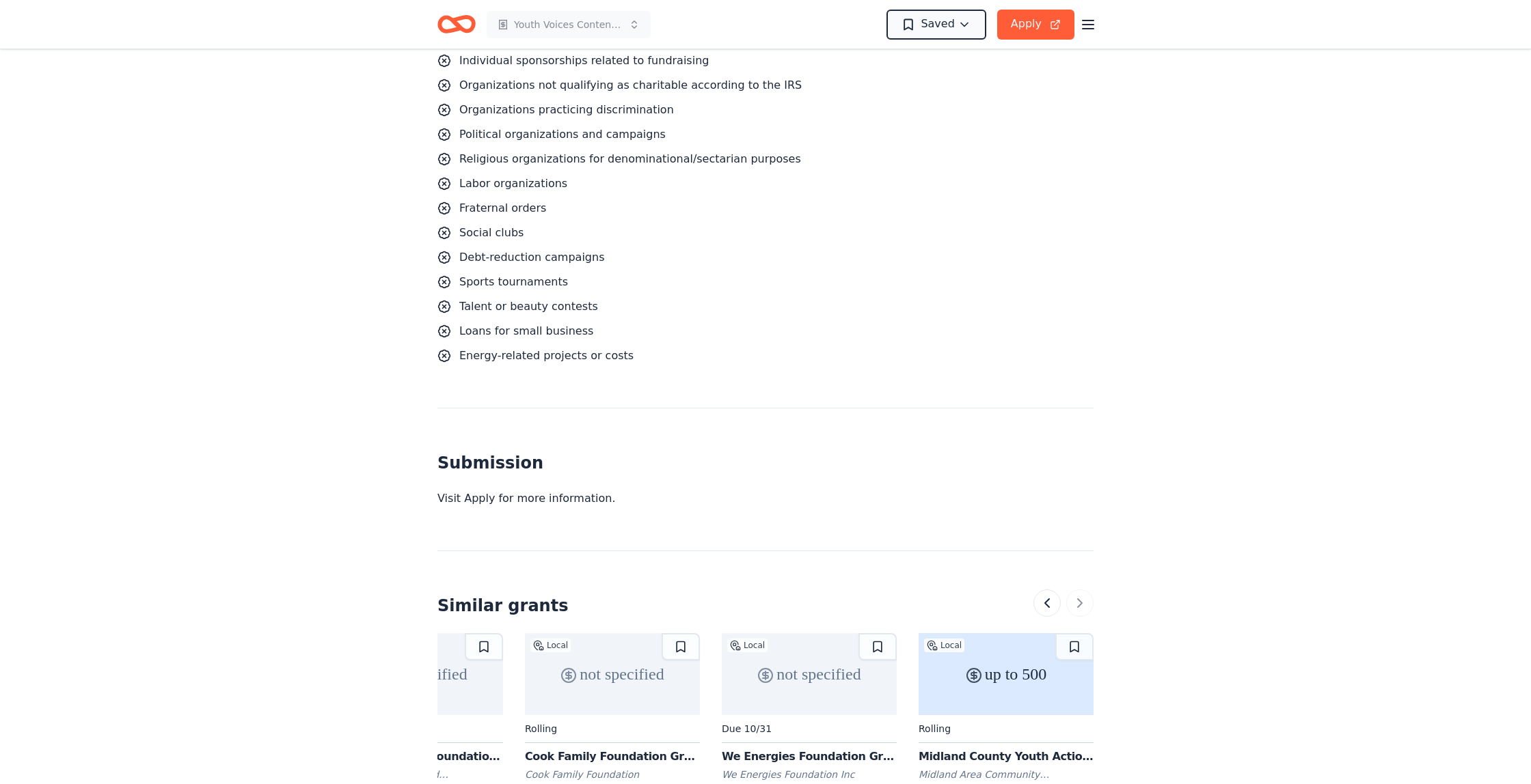
scroll to position [1466, 0]
click at [1028, 29] on button "Apply" at bounding box center [1036, 24] width 77 height 30
